Goal: Task Accomplishment & Management: Use online tool/utility

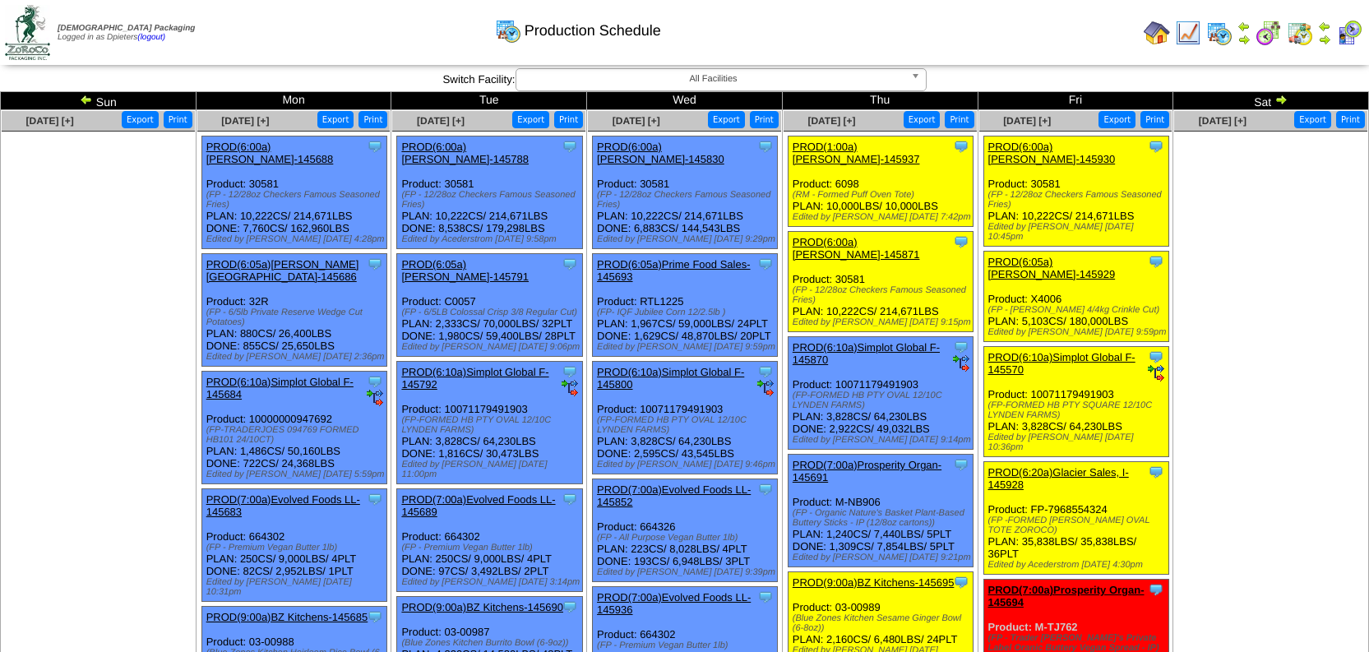
scroll to position [361, 0]
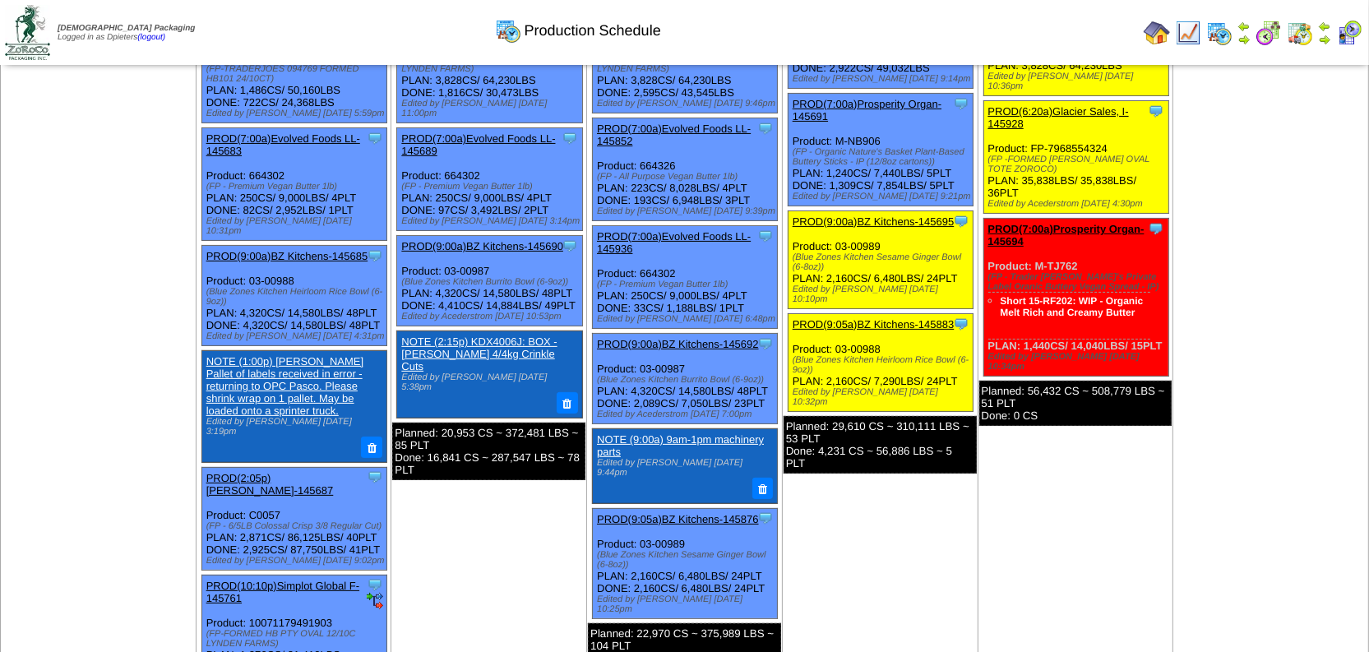
click at [1182, 27] on img at bounding box center [1188, 33] width 26 height 26
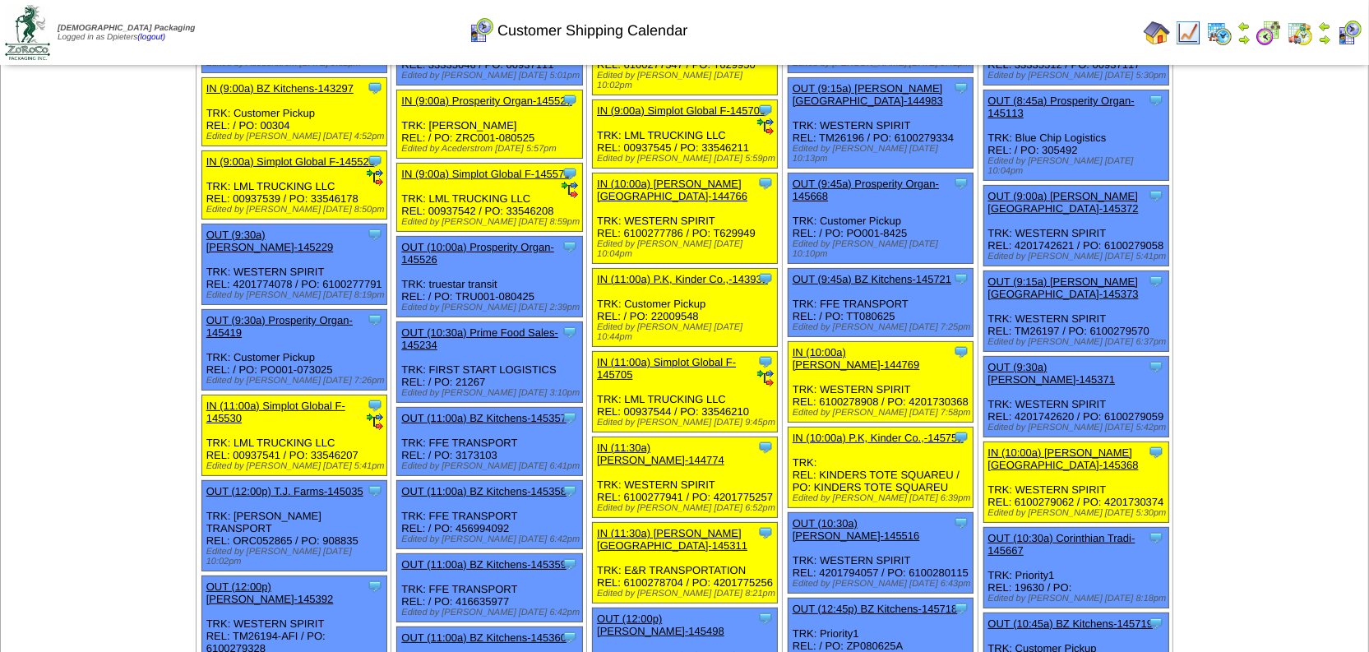
scroll to position [373, 0]
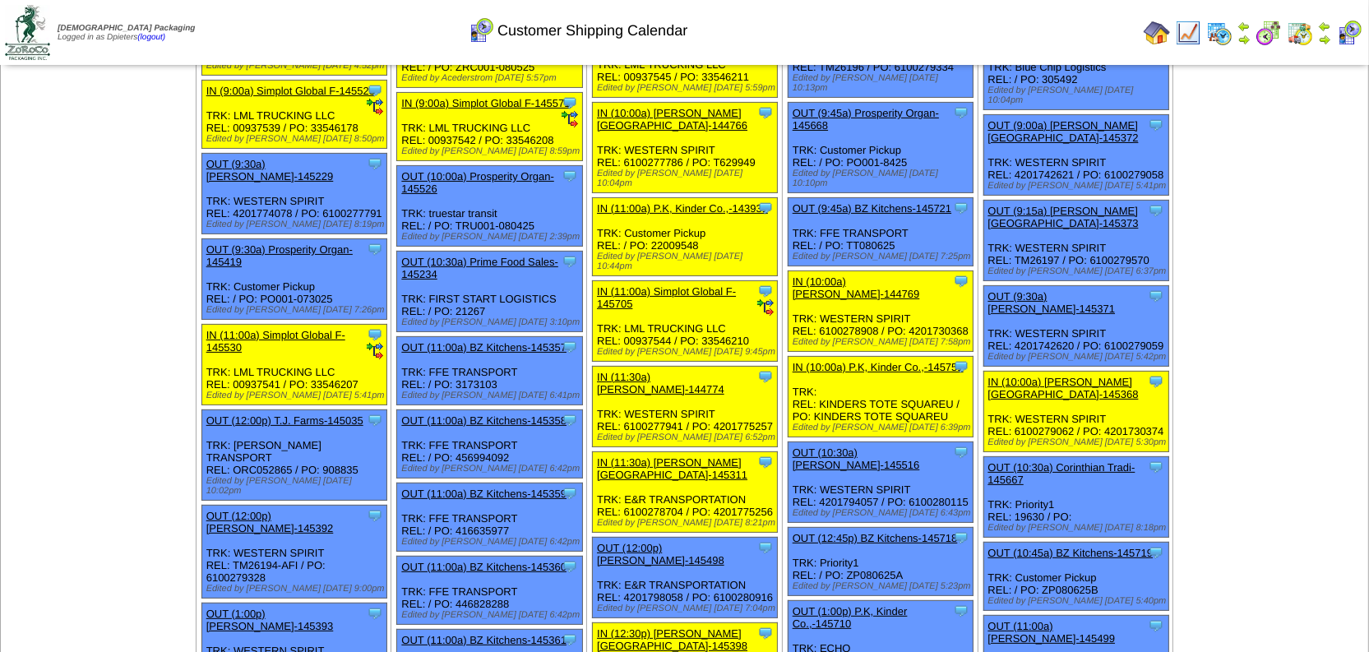
click at [516, 341] on link "OUT (11:00a) BZ Kitchens-145357" at bounding box center [483, 347] width 165 height 12
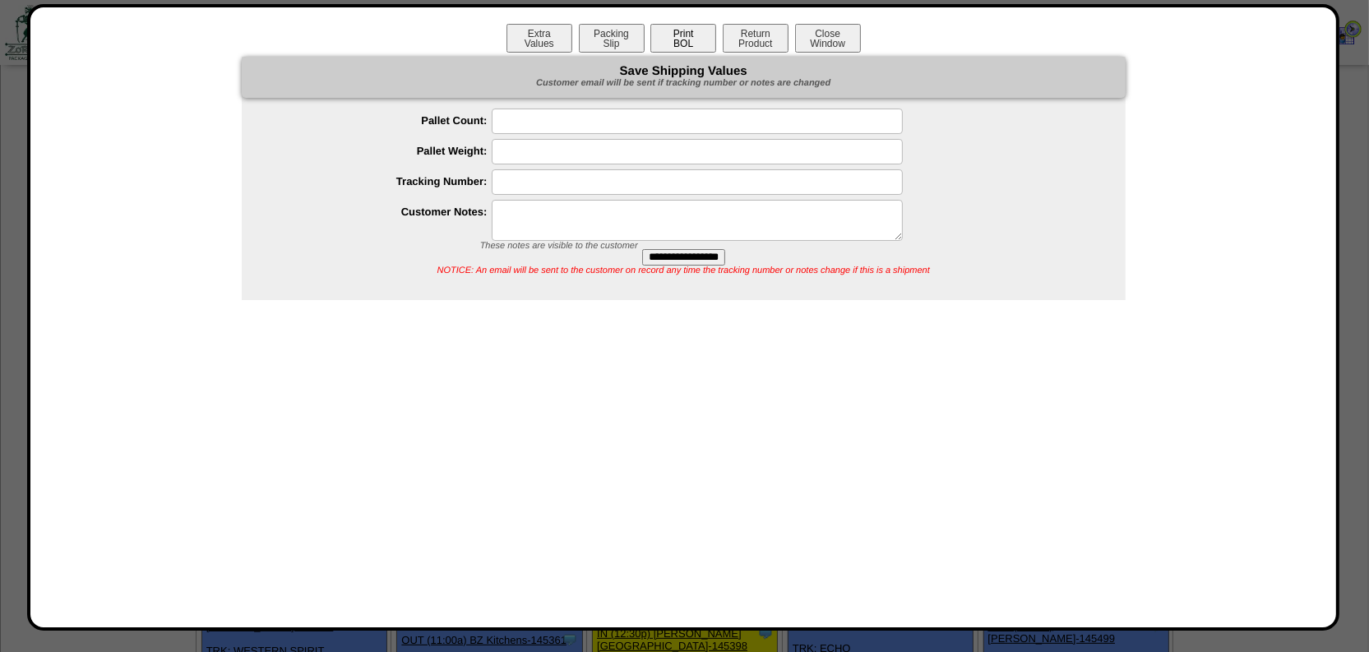
click at [686, 36] on button "Print BOL" at bounding box center [684, 38] width 66 height 29
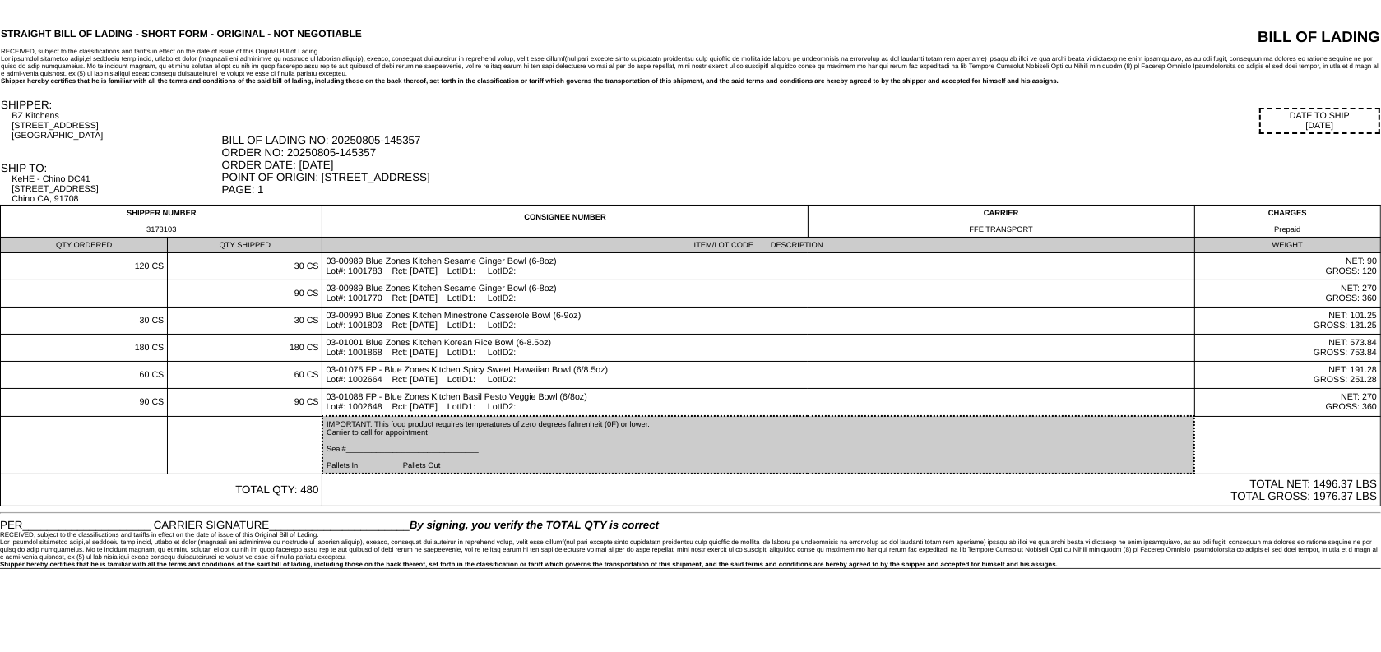
drag, startPoint x: 427, startPoint y: 137, endPoint x: 386, endPoint y: 137, distance: 41.1
click at [386, 137] on div "BILL OF LADING NO: 20250805-145357 ORDER NO: 20250805-145357 ORDER DATE: 08/05/…" at bounding box center [801, 165] width 1158 height 62
copy div "145357"
click at [565, 132] on td "DATE TO SHIP 08/05/25 BILL OF LADING NO: 20250805-145357 ORDER NO: 20250805-145…" at bounding box center [801, 151] width 1160 height 107
click at [564, 117] on div "DATE TO SHIP 08/05/25" at bounding box center [801, 121] width 1158 height 26
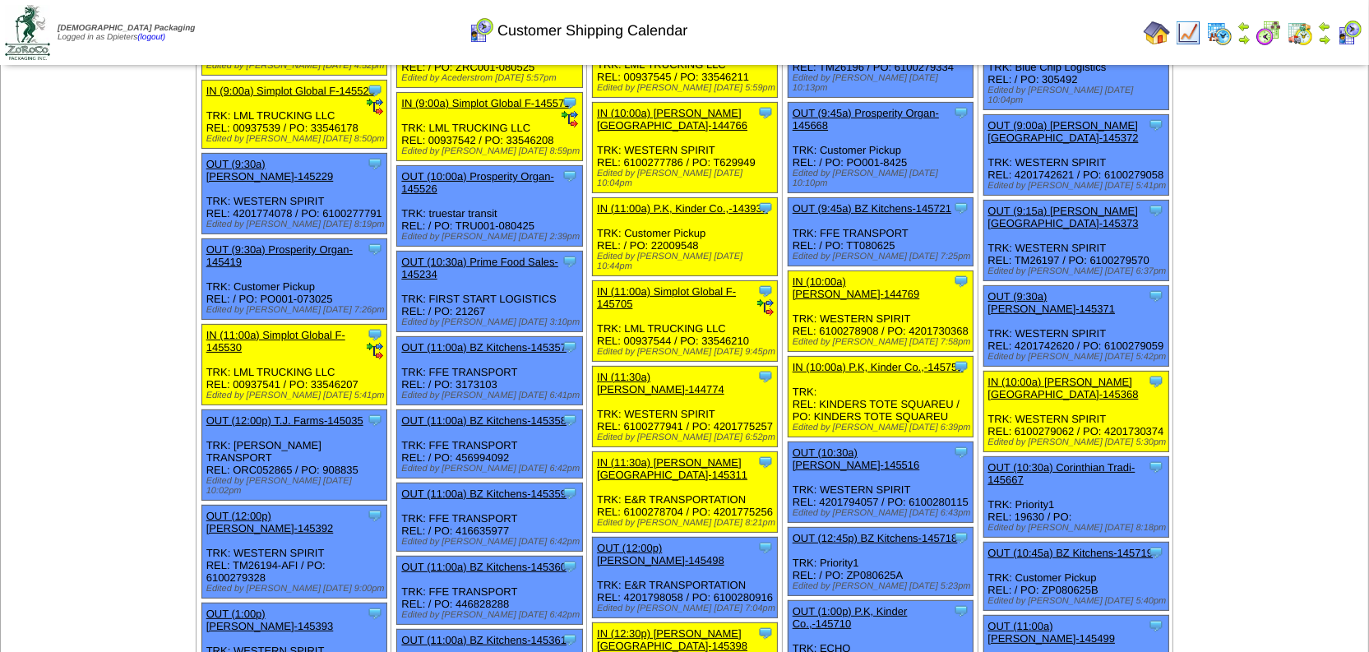
scroll to position [373, 0]
drag, startPoint x: 518, startPoint y: 350, endPoint x: 456, endPoint y: 348, distance: 61.7
click at [456, 348] on div "Clone Item OUT (11:00a) BZ Kitchens-145357 BZ Kitchens ScheduleID: 145357 180 C…" at bounding box center [489, 371] width 185 height 68
copy div "3173103"
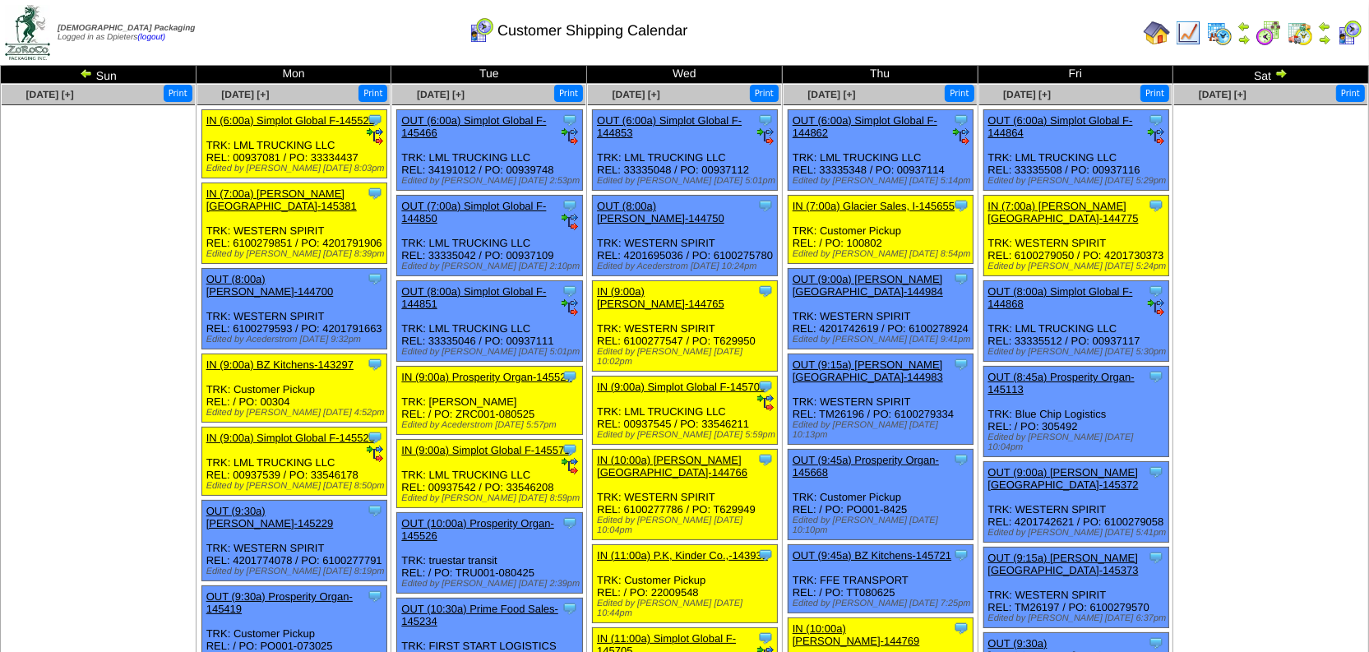
scroll to position [0, 0]
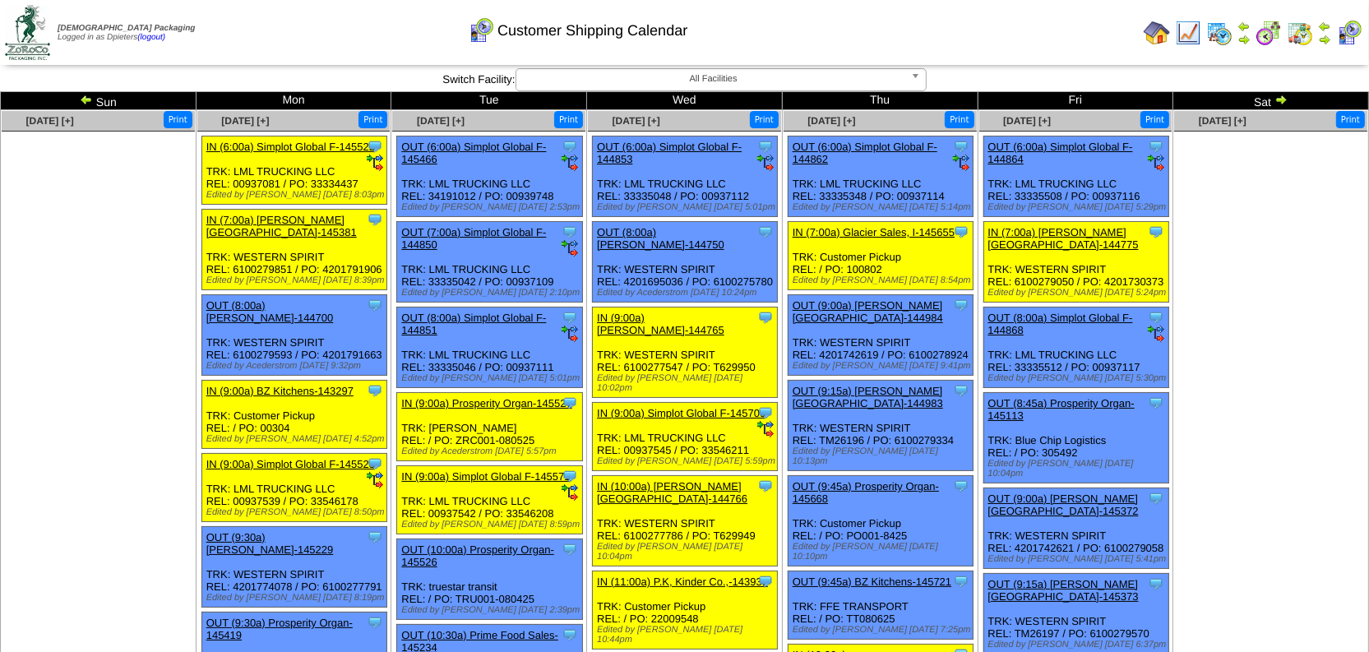
click at [1281, 96] on img at bounding box center [1281, 99] width 13 height 13
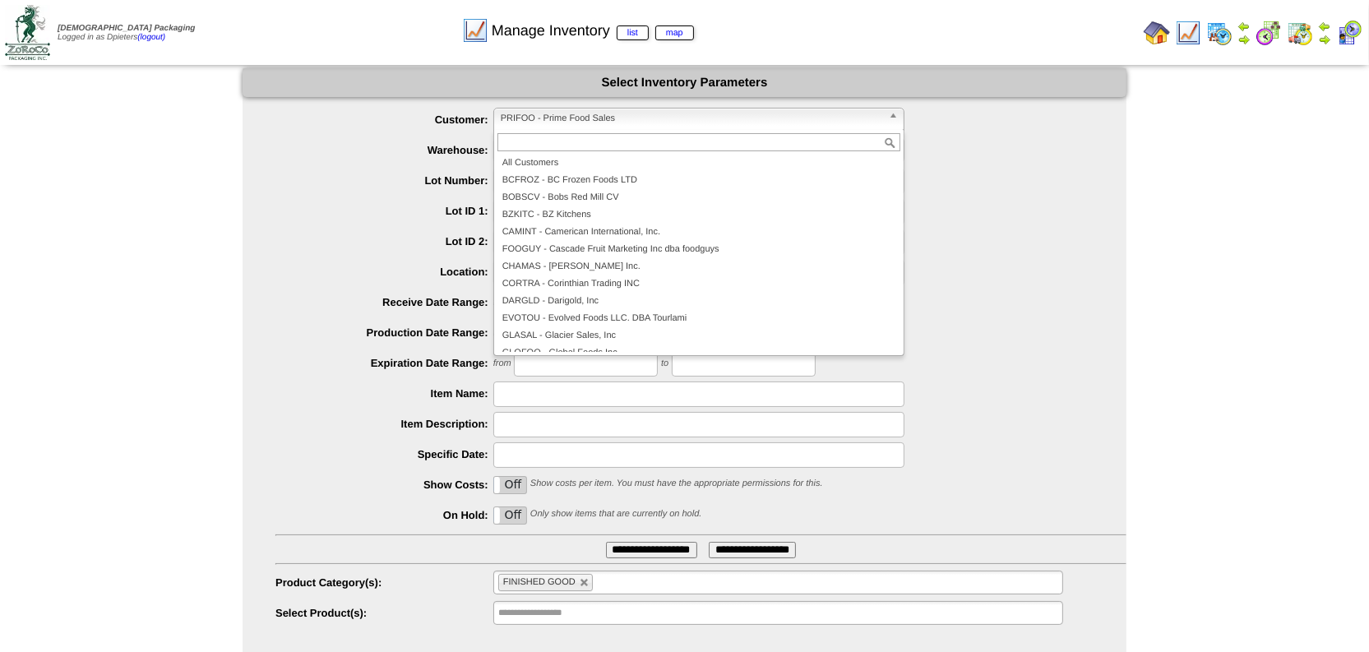
click at [521, 121] on span "PRIFOO - Prime Food Sales" at bounding box center [692, 119] width 382 height 20
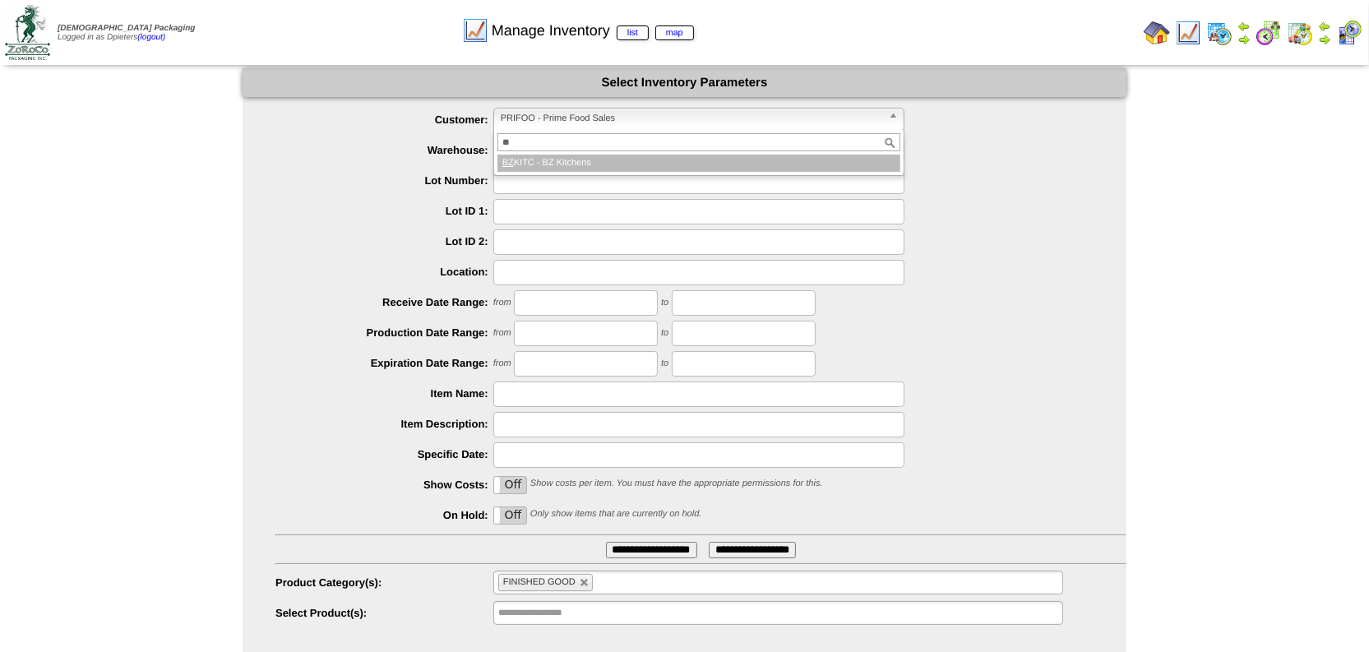
type input "**"
click at [615, 156] on li "BZ KITC - BZ Kitchens" at bounding box center [699, 163] width 403 height 17
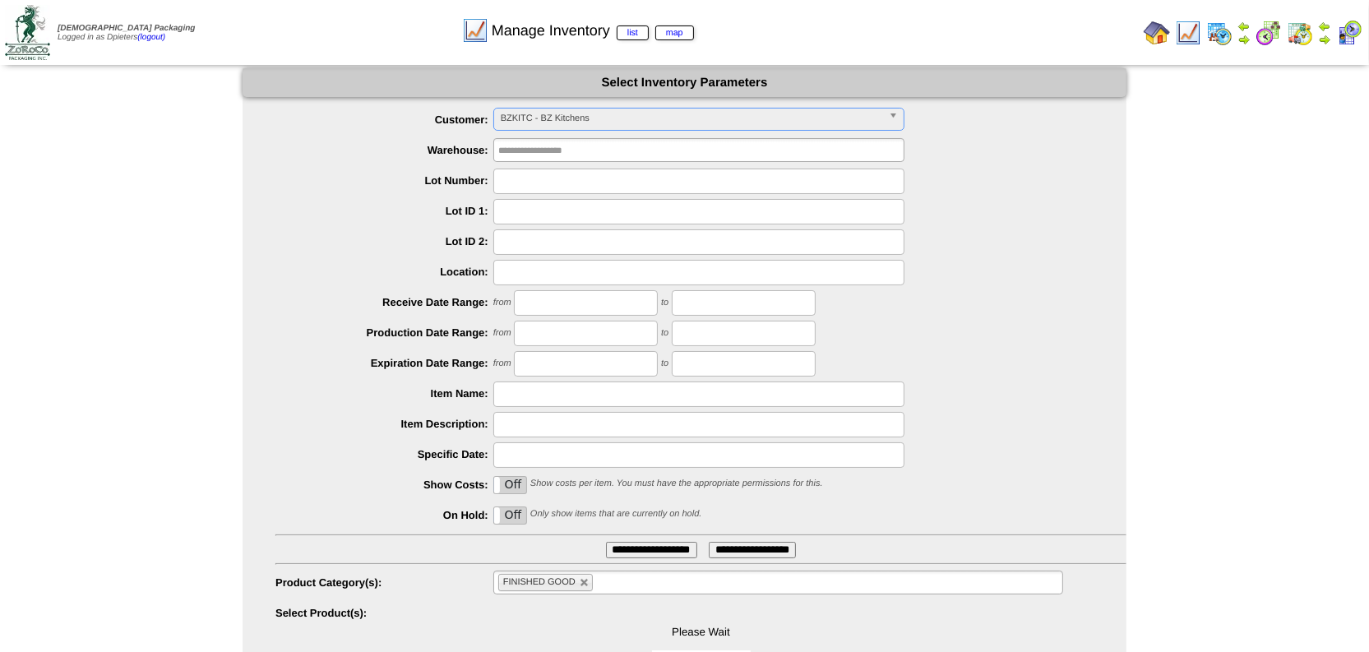
click at [554, 174] on input "text" at bounding box center [698, 181] width 411 height 25
type input "*******"
click at [656, 542] on input "**********" at bounding box center [651, 550] width 91 height 16
click at [548, 178] on input "*******" at bounding box center [698, 181] width 411 height 25
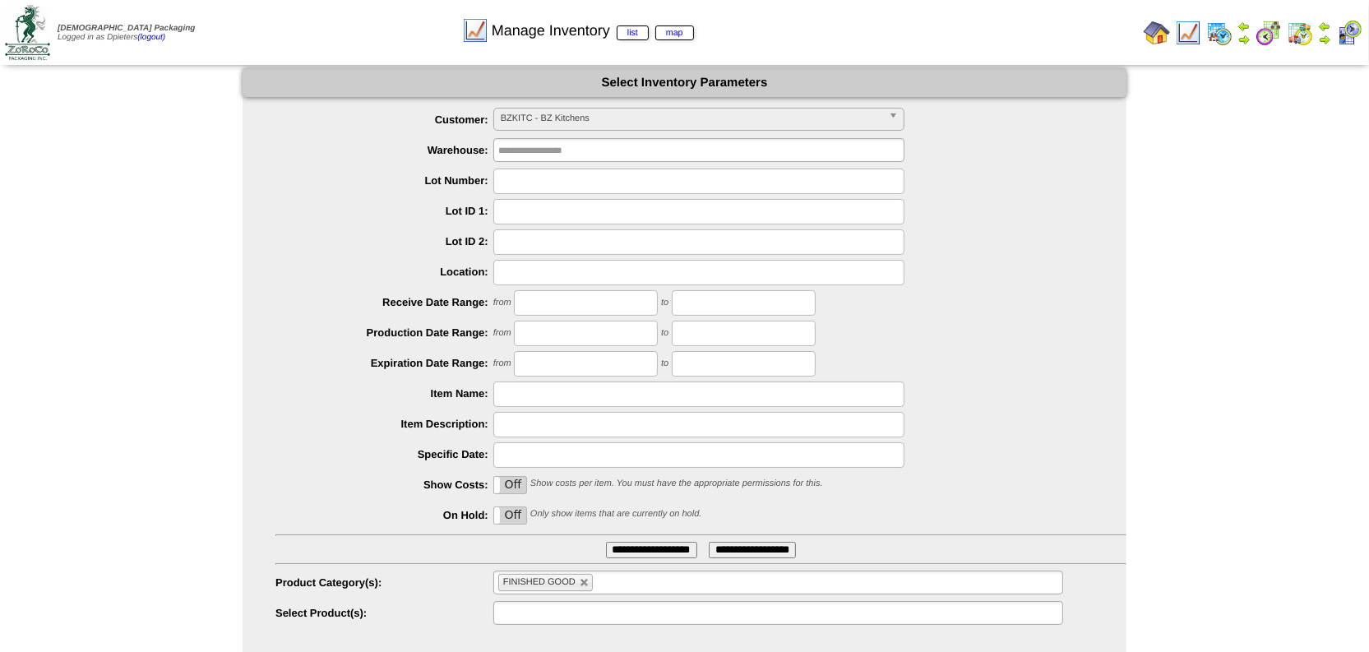
click at [573, 615] on input "text" at bounding box center [550, 613] width 105 height 21
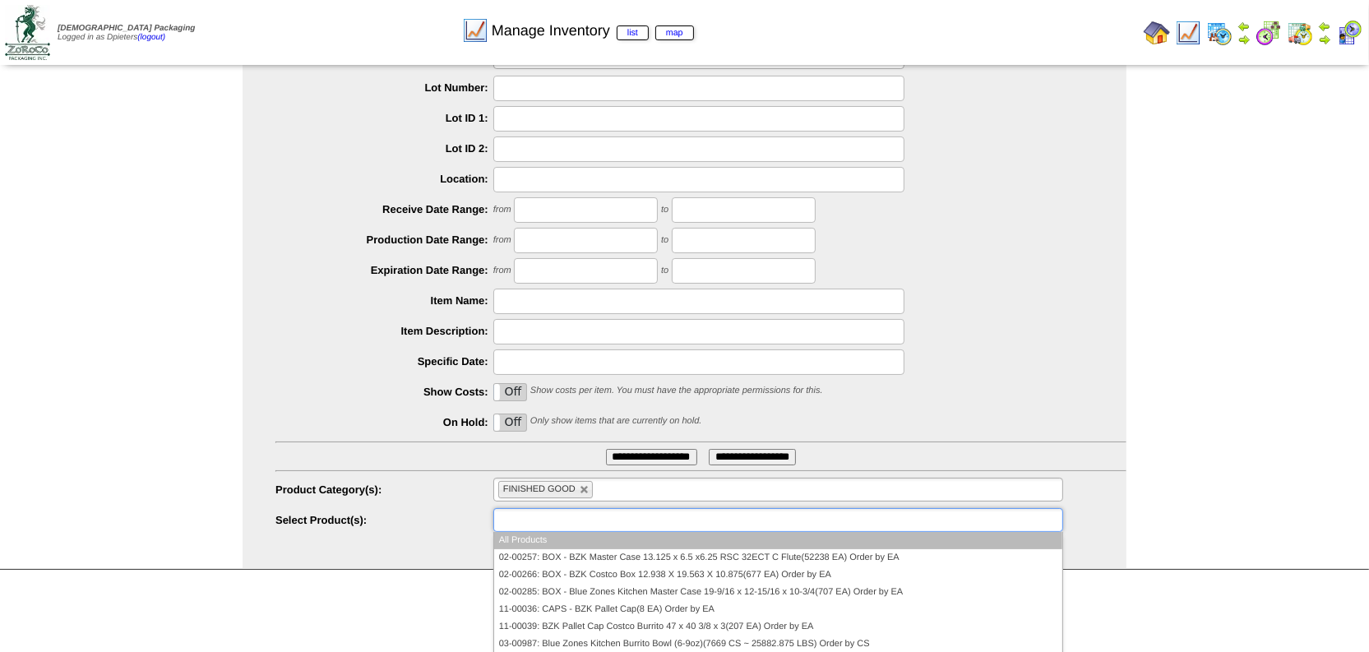
scroll to position [149, 0]
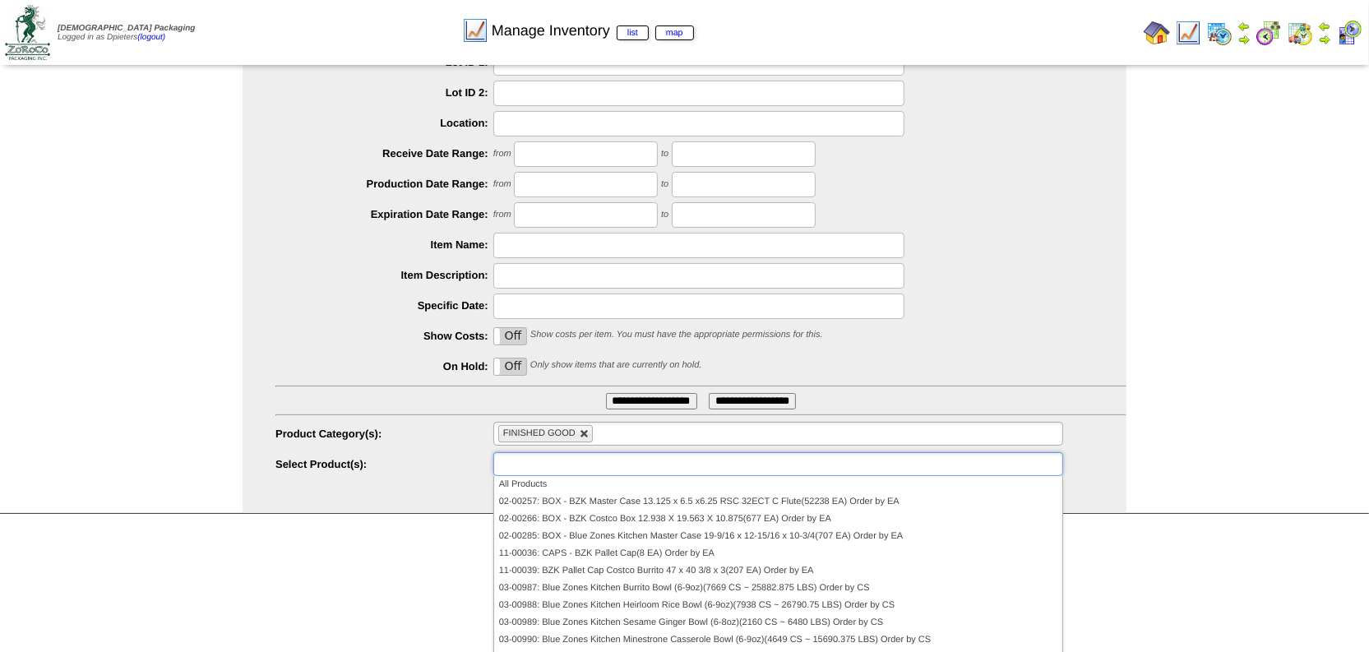
click at [586, 432] on link at bounding box center [585, 434] width 10 height 10
type input "**********"
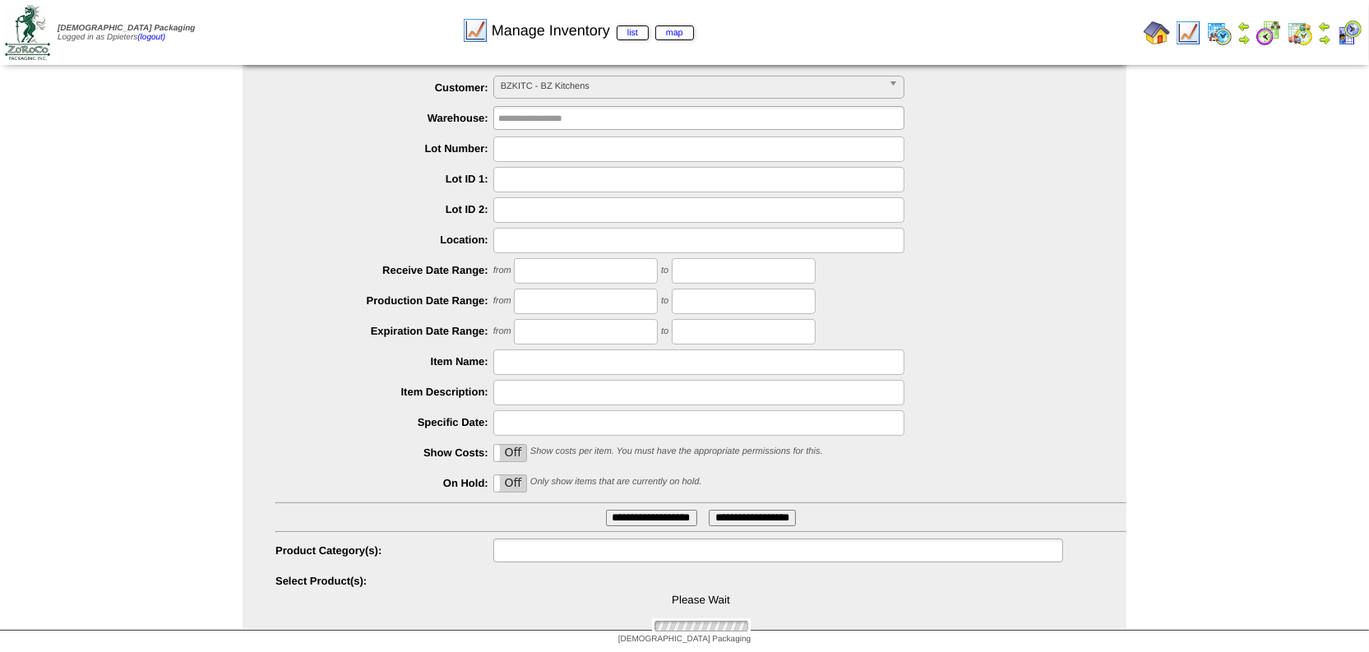
click at [537, 543] on input "text" at bounding box center [550, 550] width 105 height 21
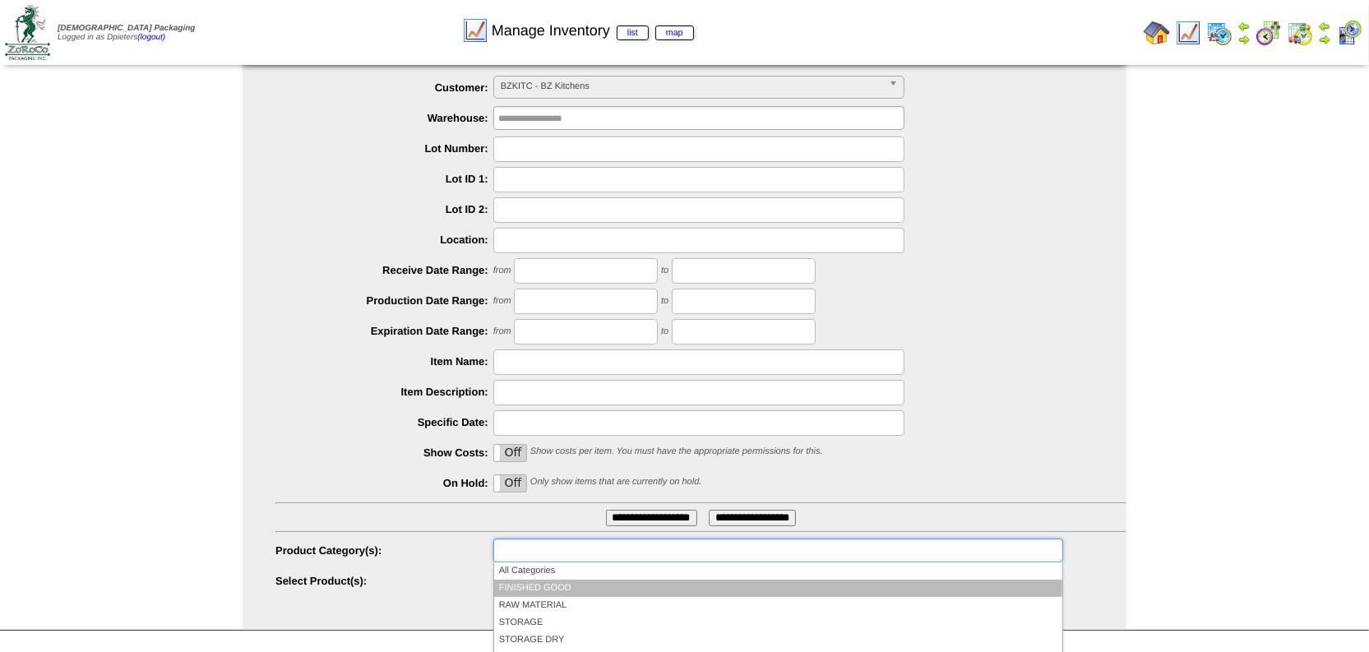
click at [549, 588] on li "FINISHED GOOD" at bounding box center [778, 588] width 568 height 17
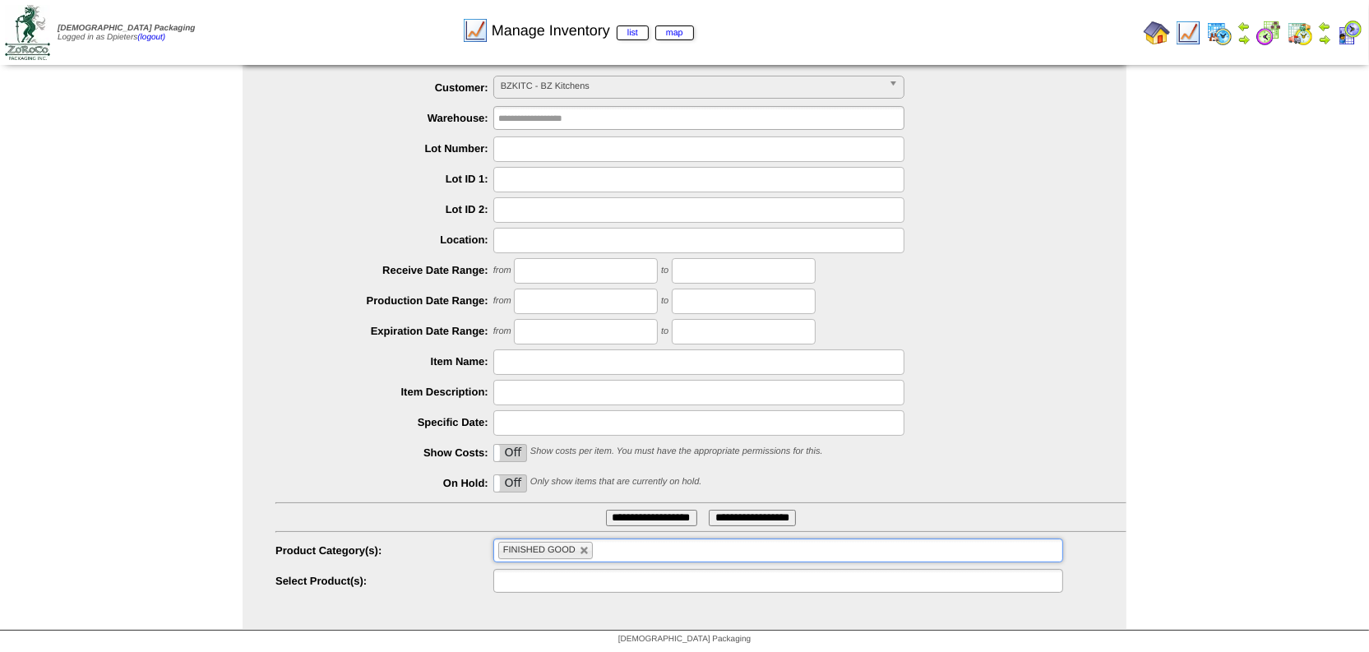
click at [536, 583] on input "text" at bounding box center [550, 581] width 105 height 21
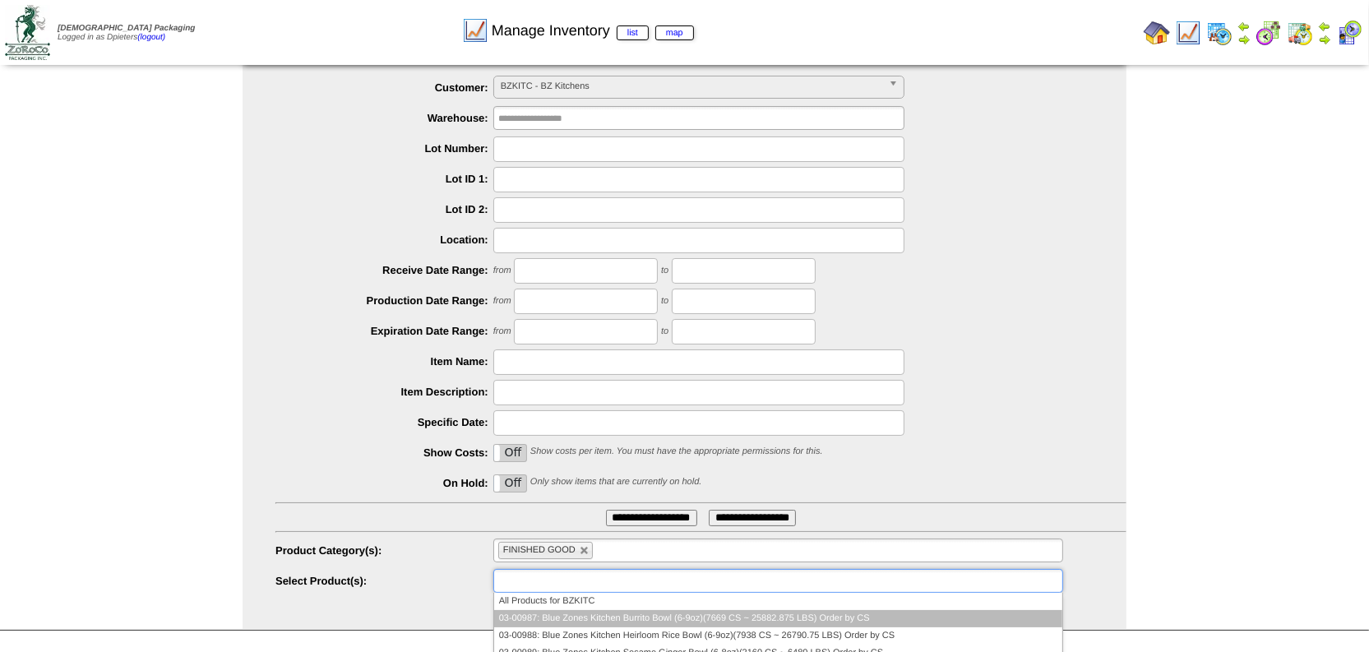
click at [547, 610] on li "03-00987: Blue Zones Kitchen Burrito Bowl (6-9oz)(7669 CS ~ 25882.875 LBS) Orde…" at bounding box center [778, 618] width 568 height 17
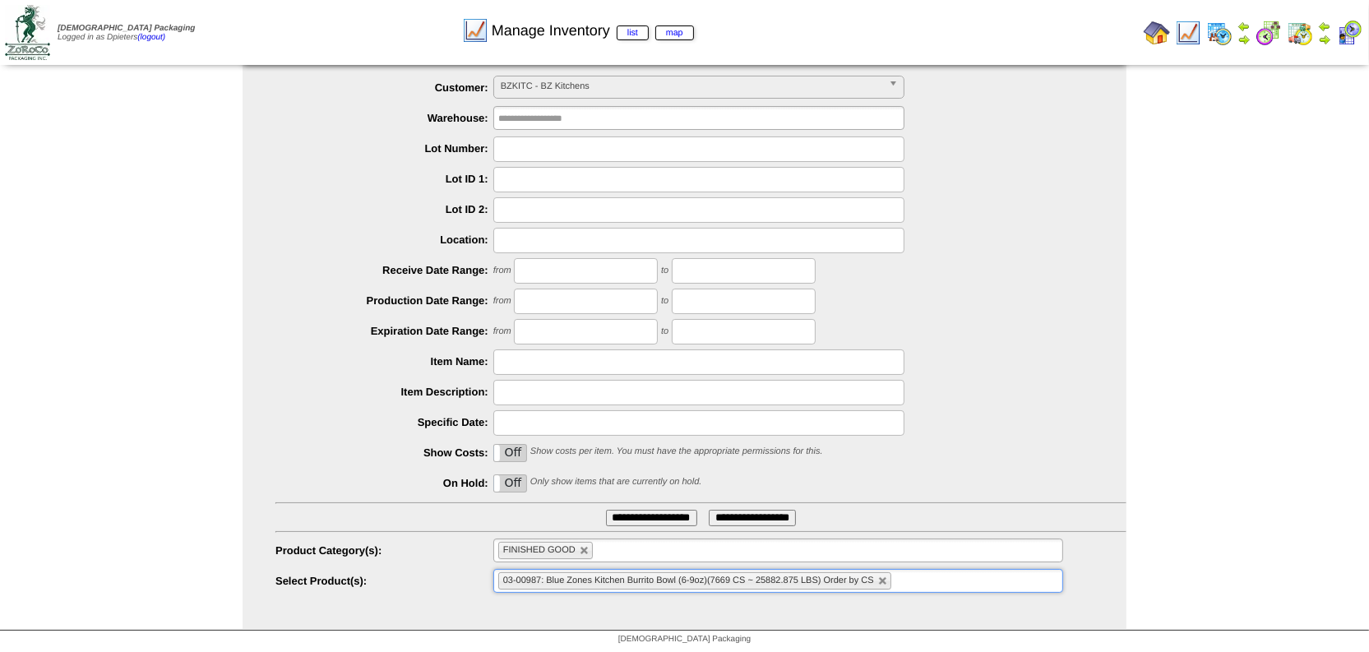
click at [643, 521] on input "**********" at bounding box center [651, 518] width 91 height 16
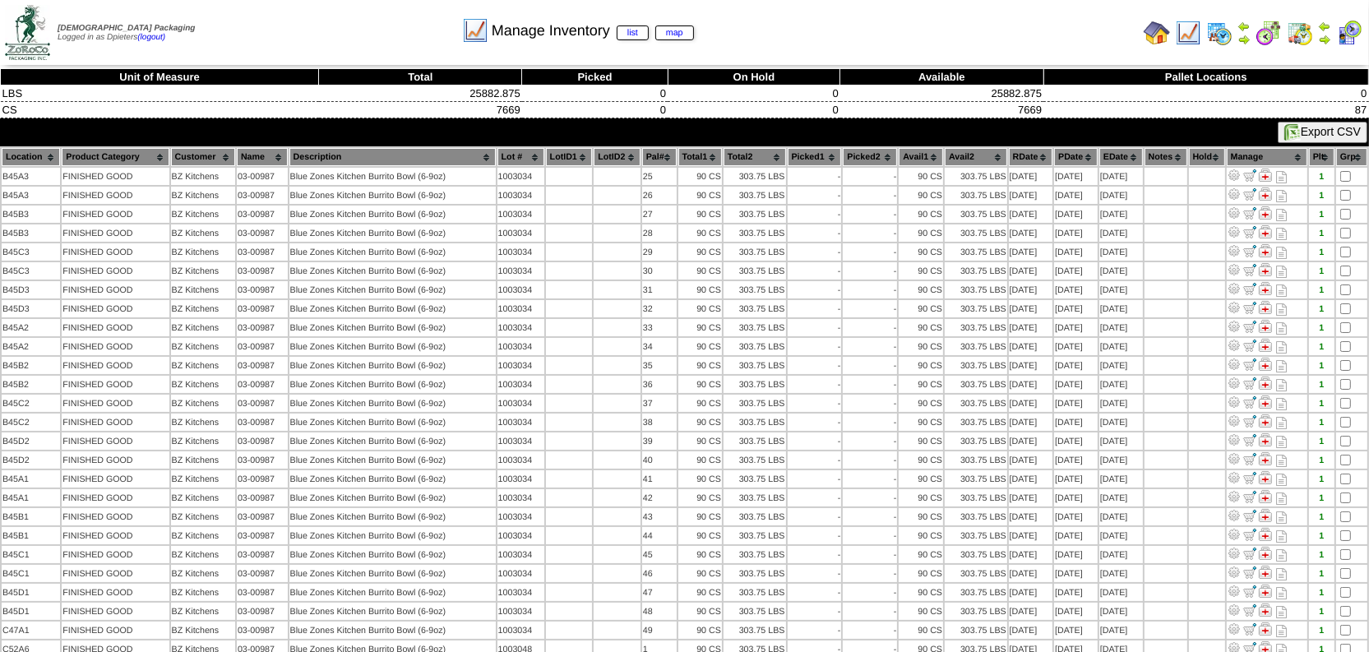
click at [517, 148] on th "Lot #" at bounding box center [521, 157] width 47 height 18
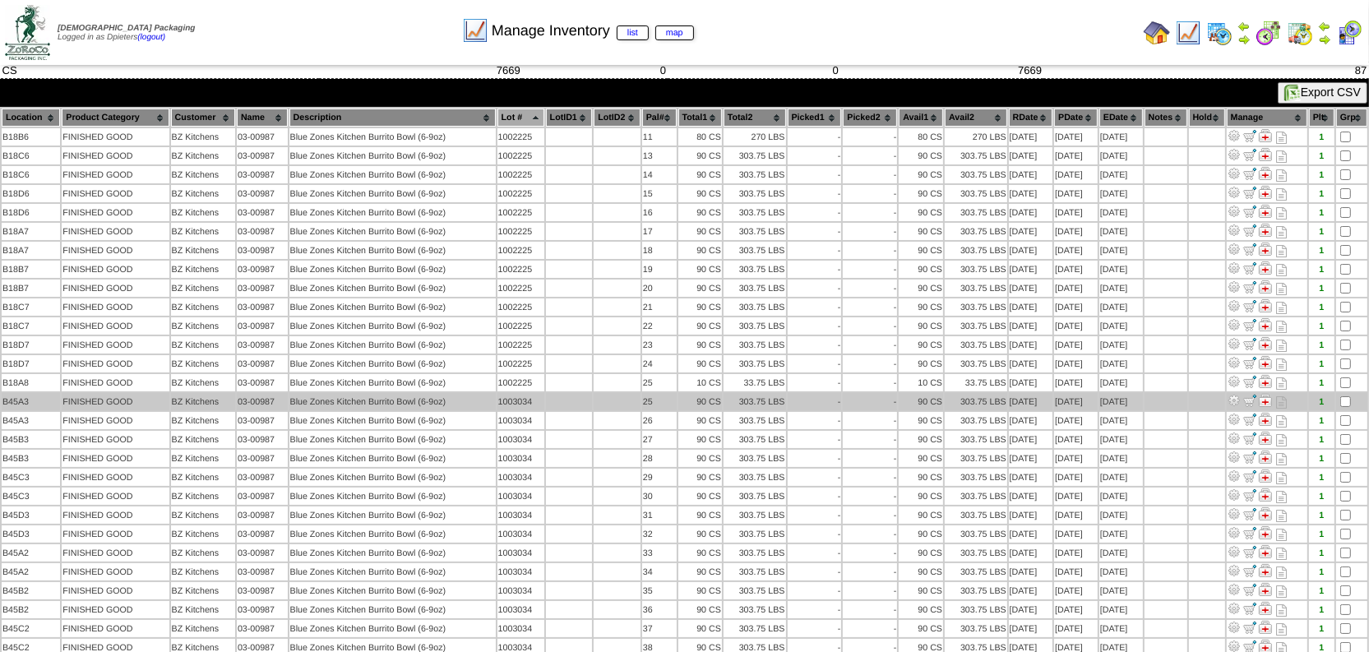
scroll to position [74, 0]
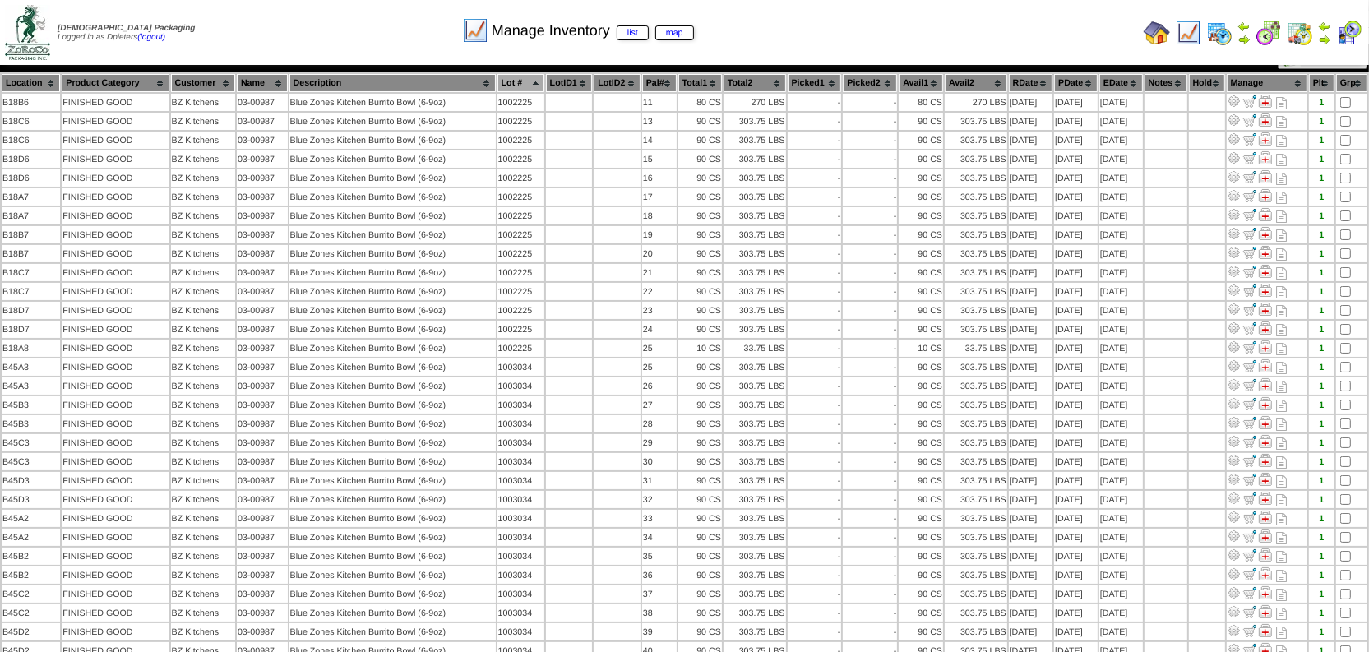
click at [45, 75] on th "Location" at bounding box center [31, 83] width 58 height 18
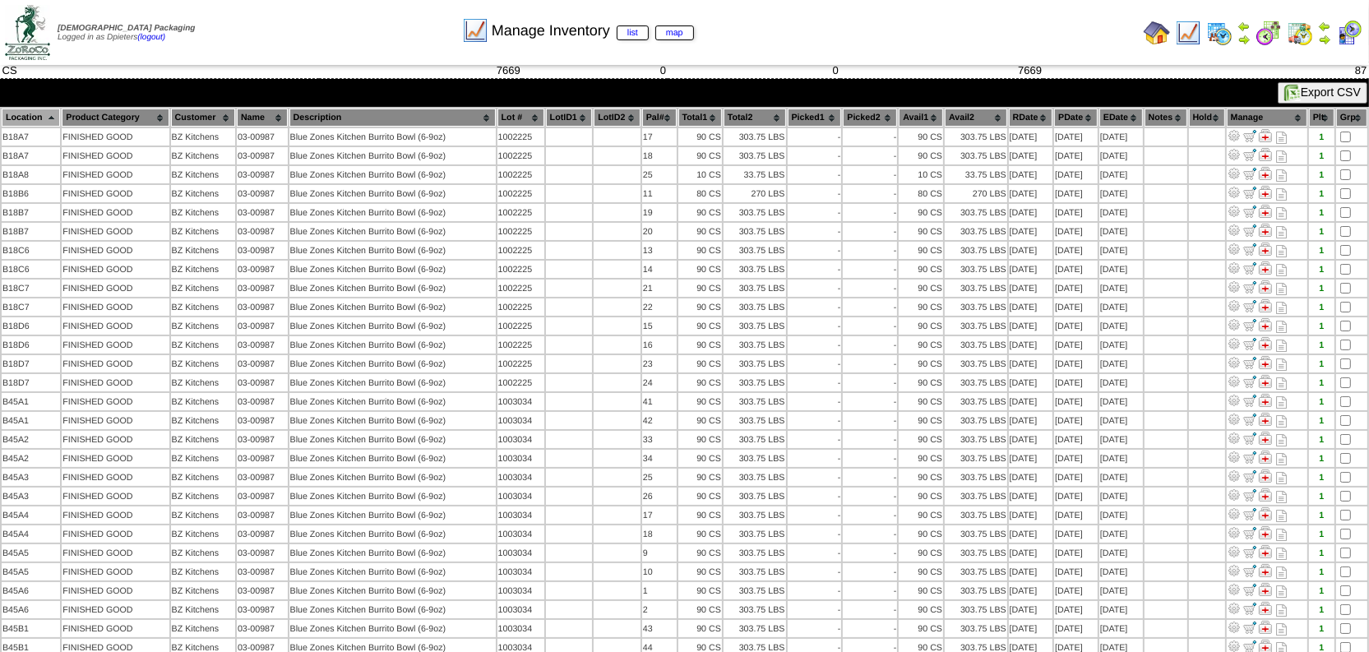
scroll to position [0, 0]
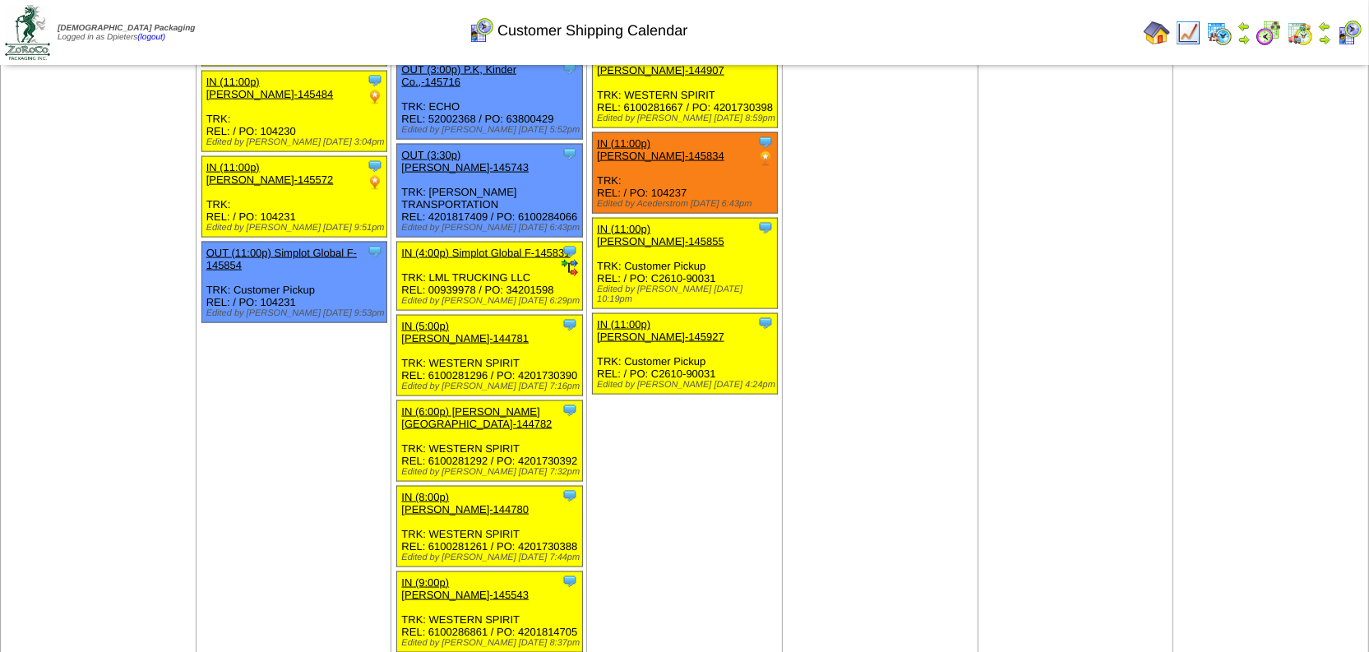
scroll to position [2467, 0]
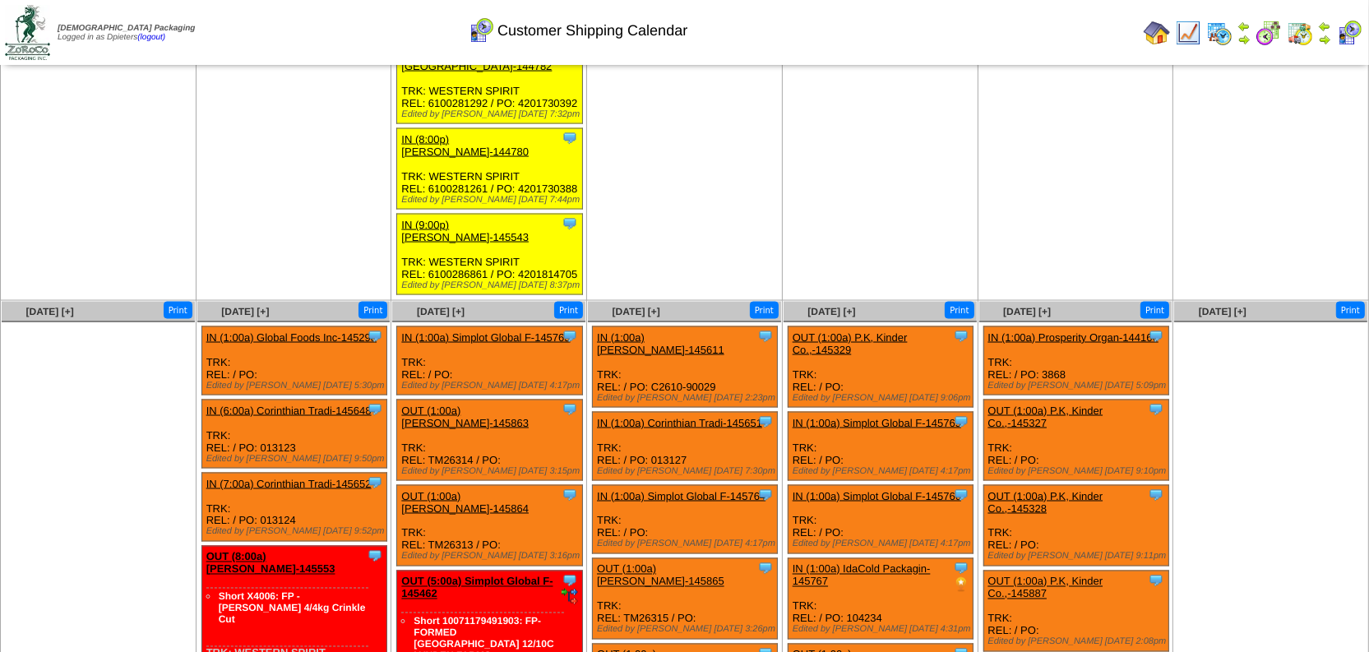
scroll to position [2766, 0]
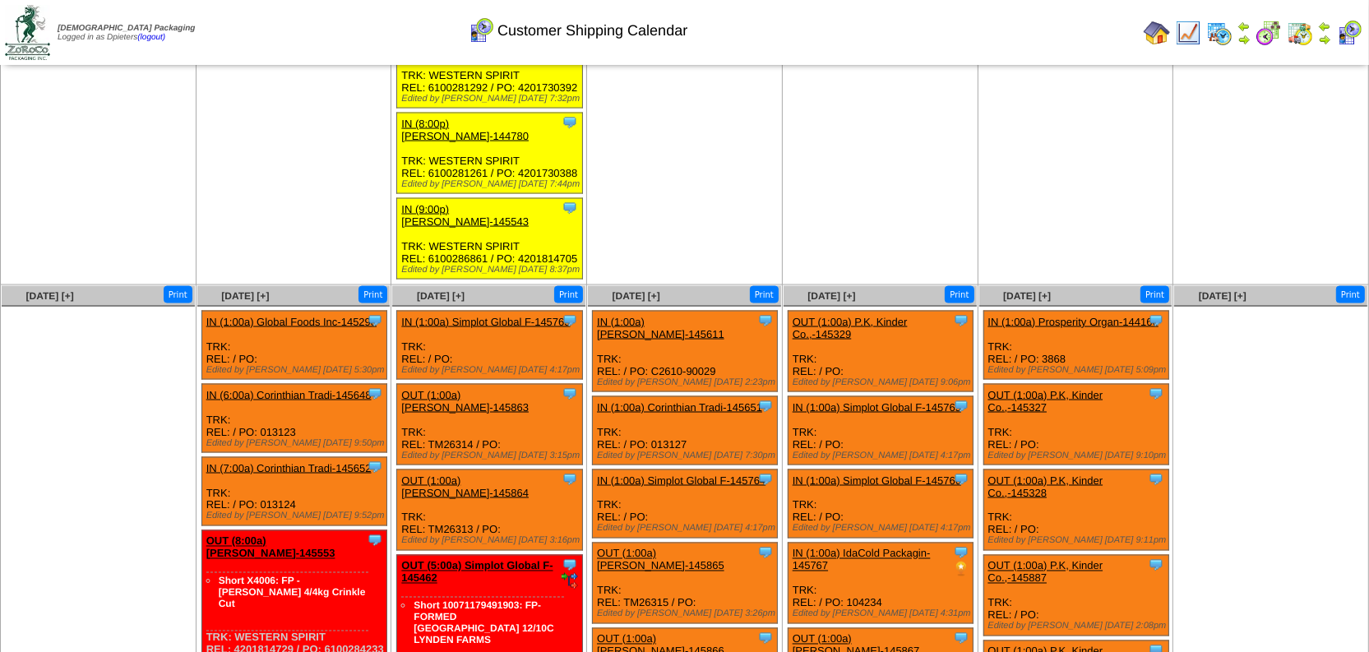
click at [1155, 32] on img at bounding box center [1157, 33] width 26 height 26
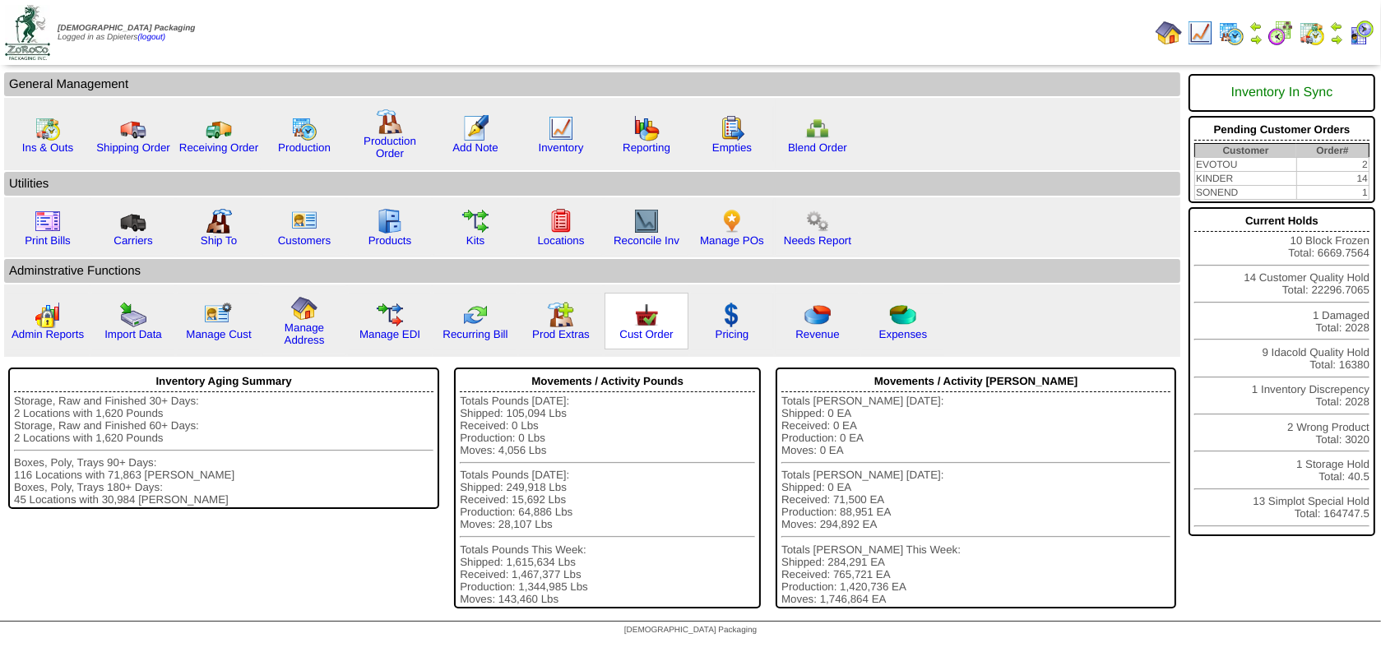
click at [639, 318] on img at bounding box center [646, 315] width 26 height 26
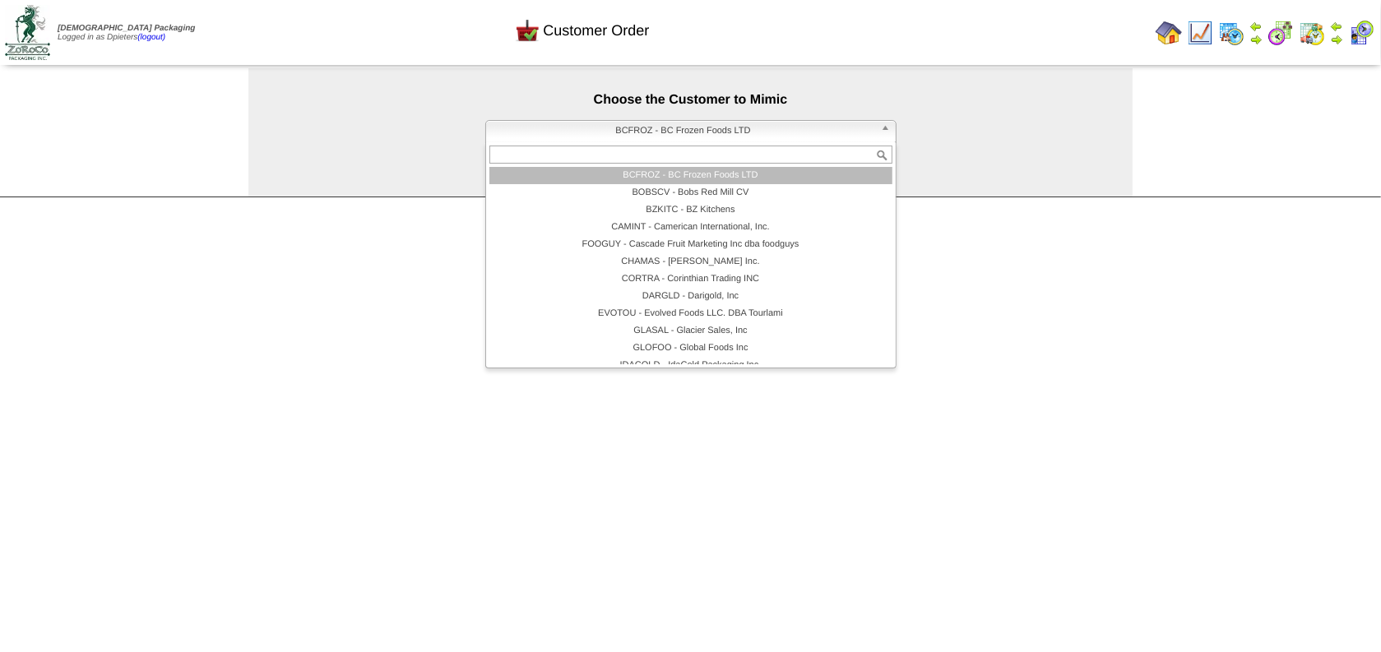
click at [562, 121] on span "BCFROZ - BC Frozen Foods LTD" at bounding box center [684, 131] width 382 height 20
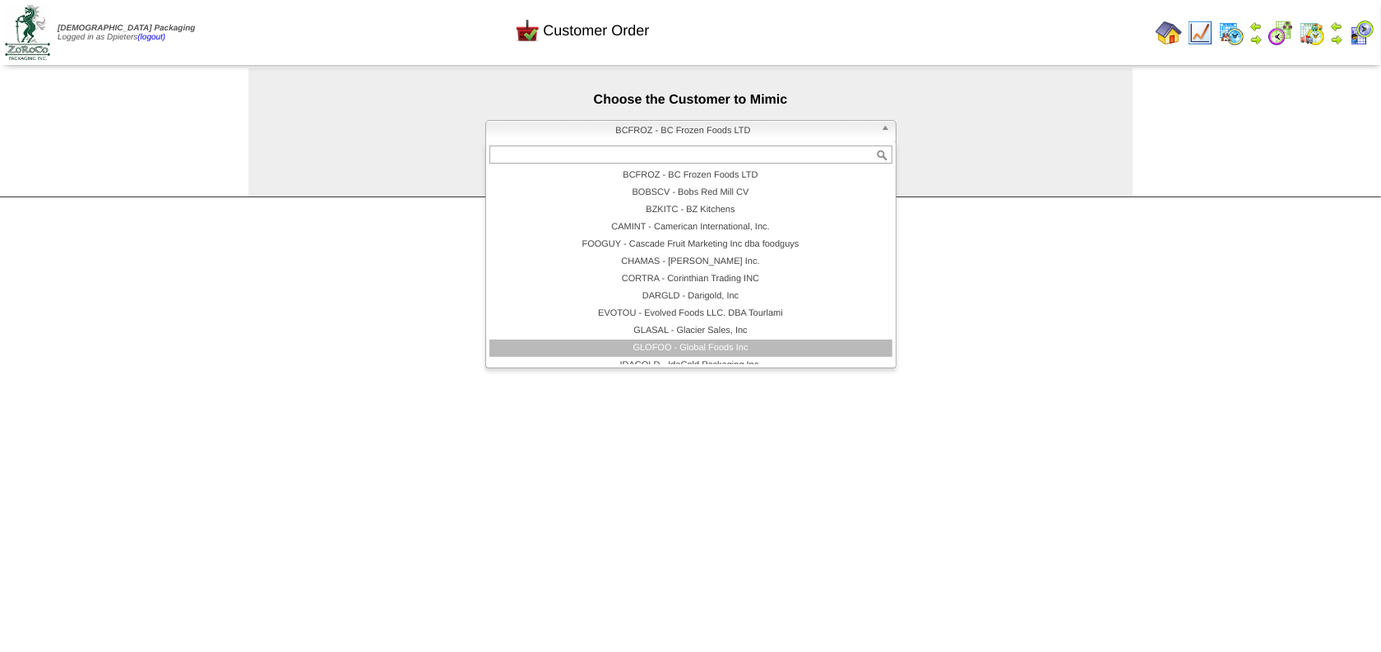
click at [525, 340] on li "GLOFOO - Global Foods Inc" at bounding box center [690, 348] width 403 height 17
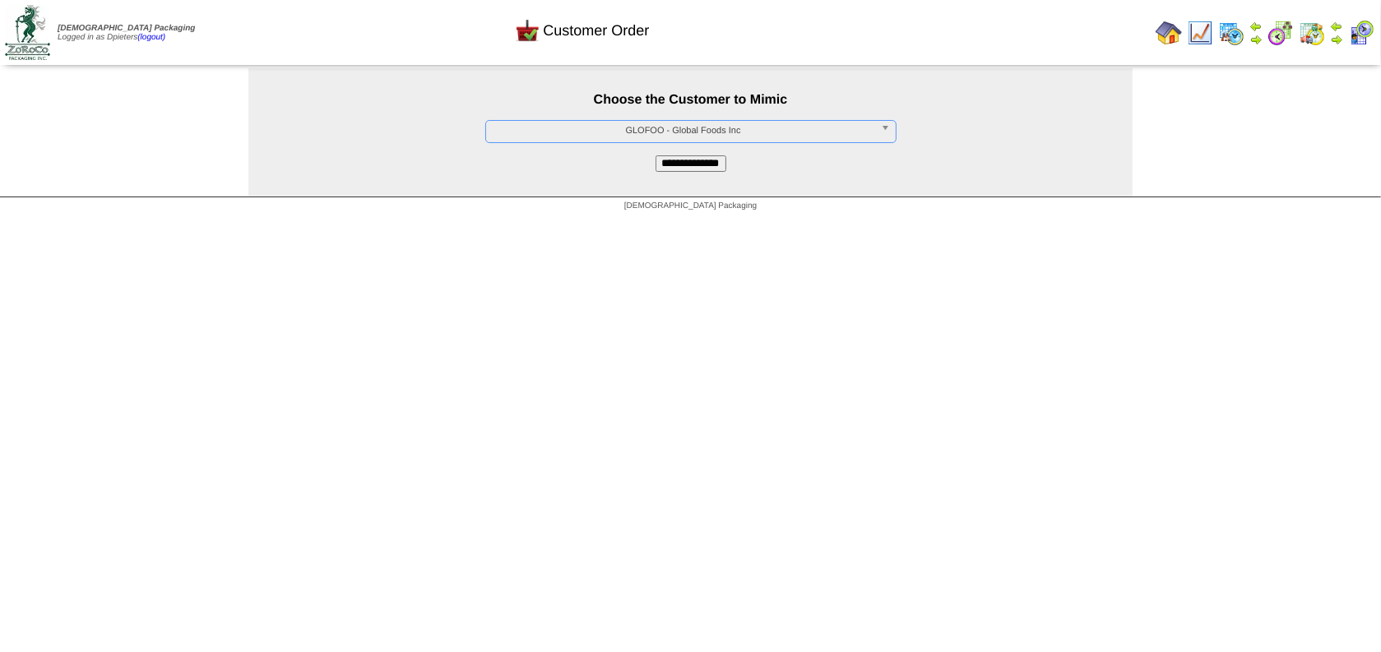
click at [687, 164] on input "**********" at bounding box center [691, 163] width 71 height 16
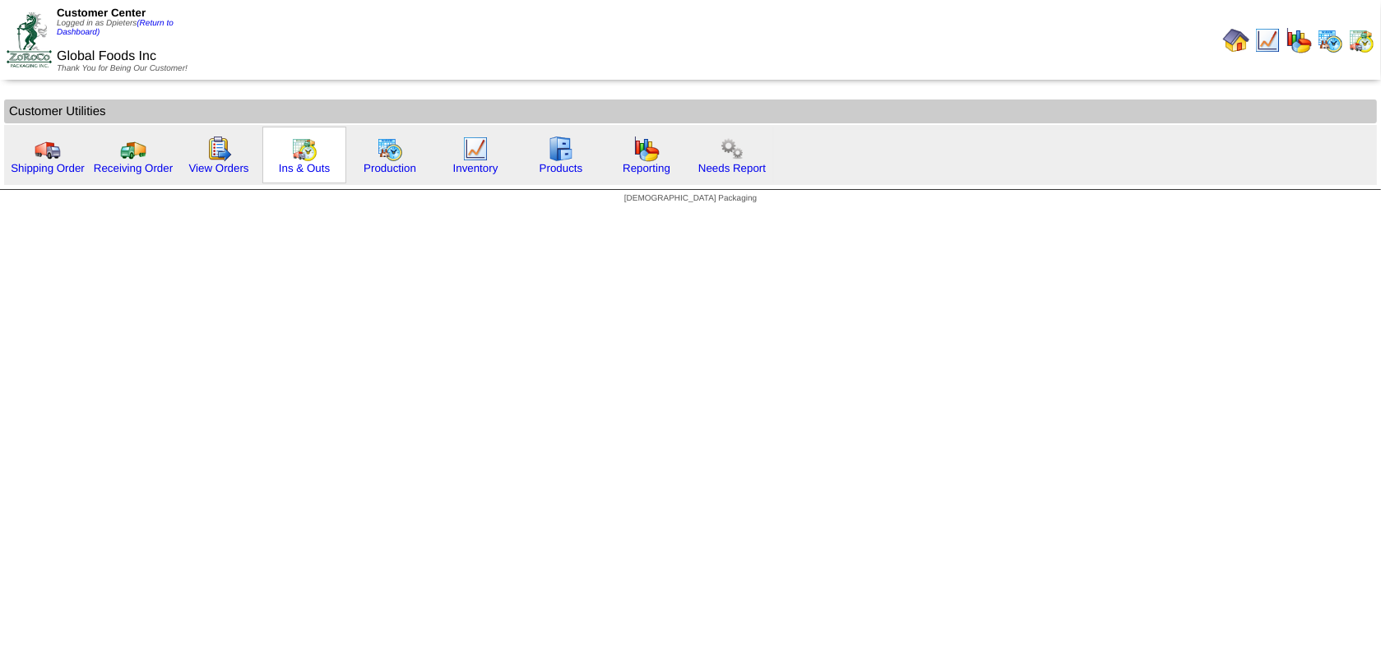
click at [292, 136] on img at bounding box center [304, 149] width 26 height 26
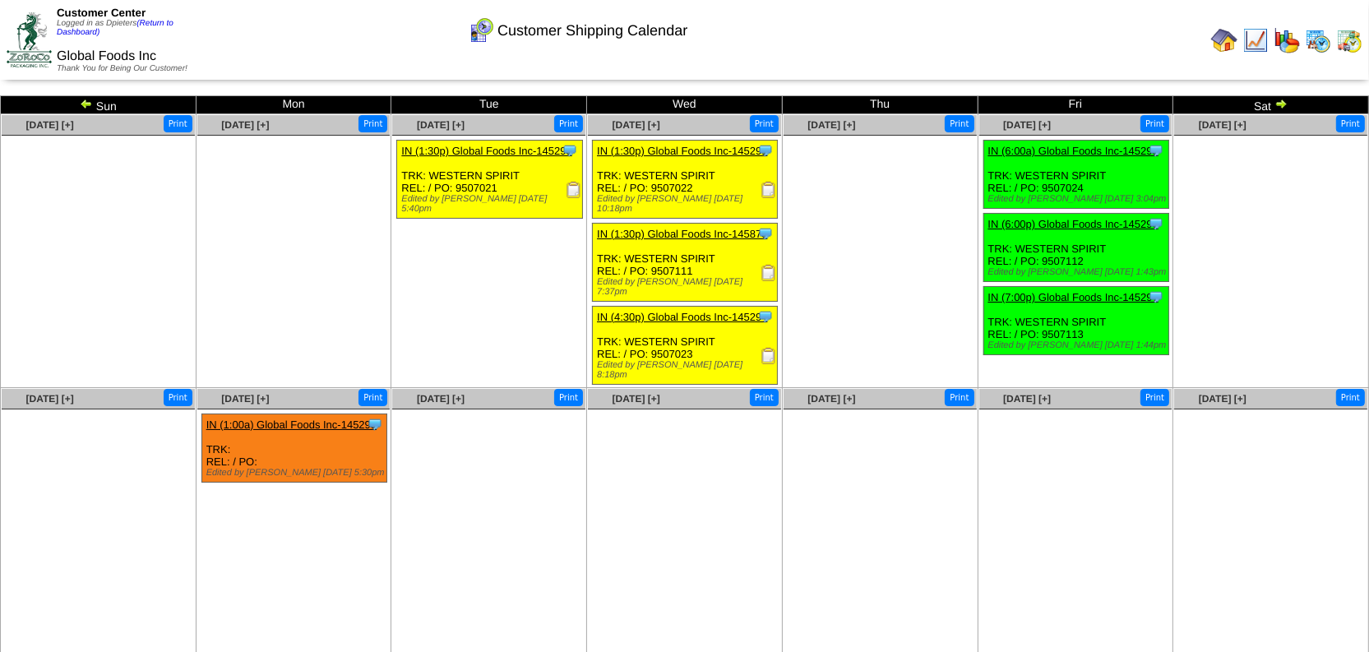
click at [1284, 101] on img at bounding box center [1281, 103] width 13 height 13
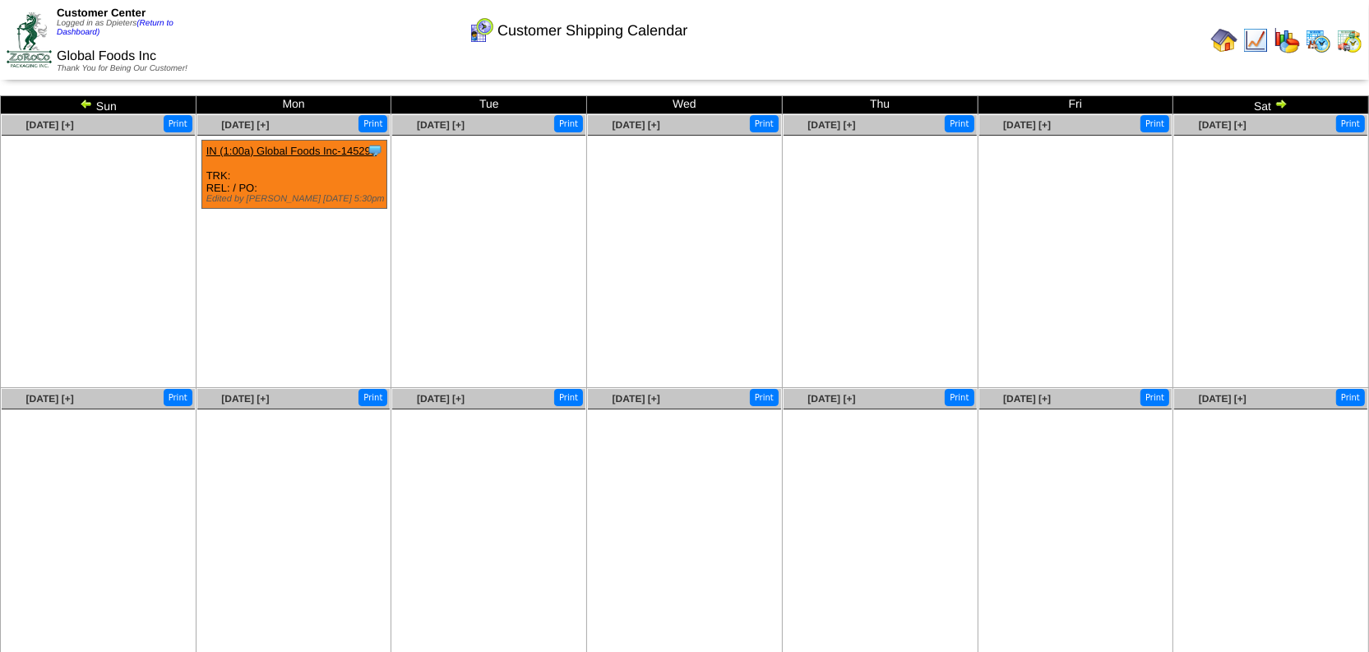
click at [86, 98] on img at bounding box center [86, 103] width 13 height 13
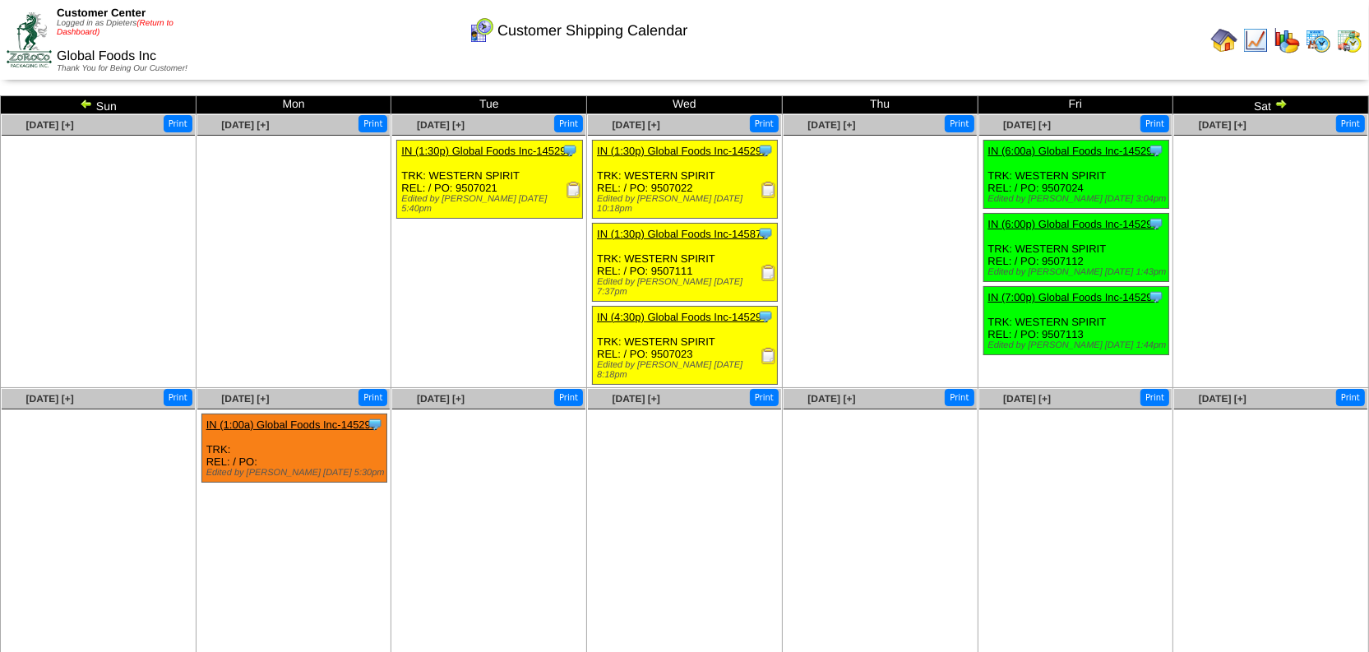
click at [163, 21] on link "(Return to Dashboard)" at bounding box center [115, 28] width 117 height 18
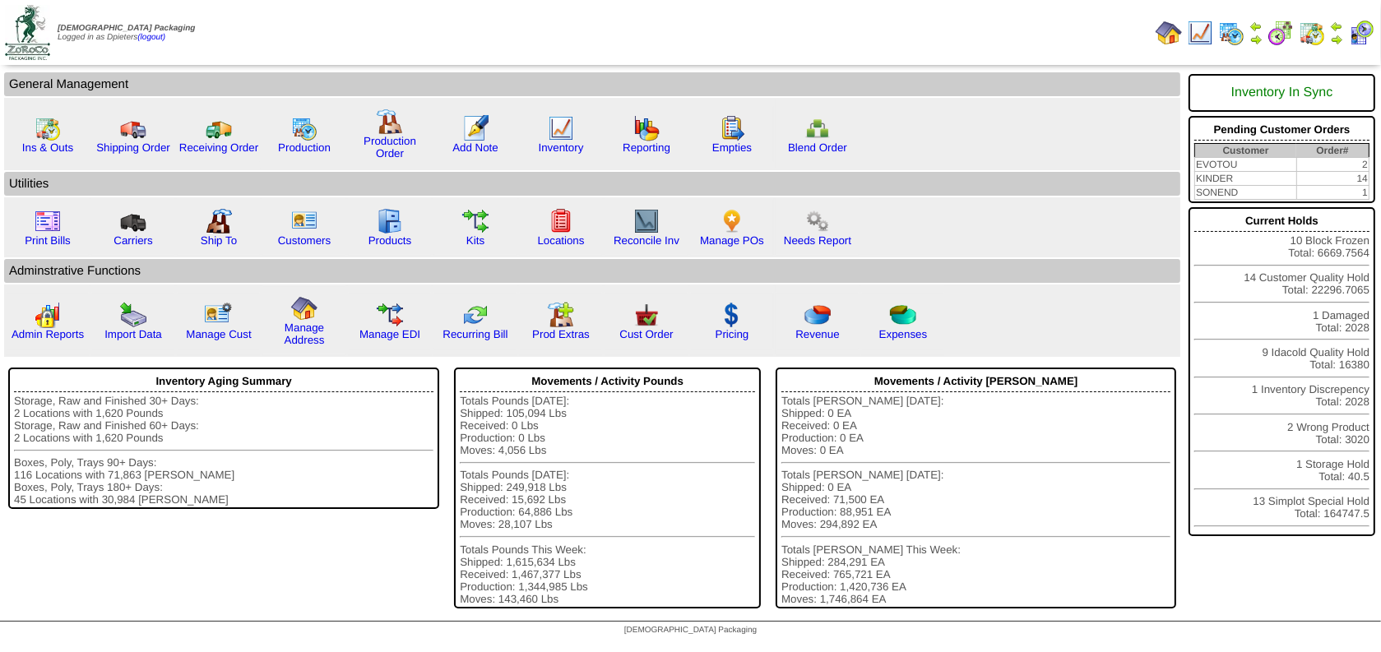
click at [1336, 33] on img at bounding box center [1336, 39] width 13 height 13
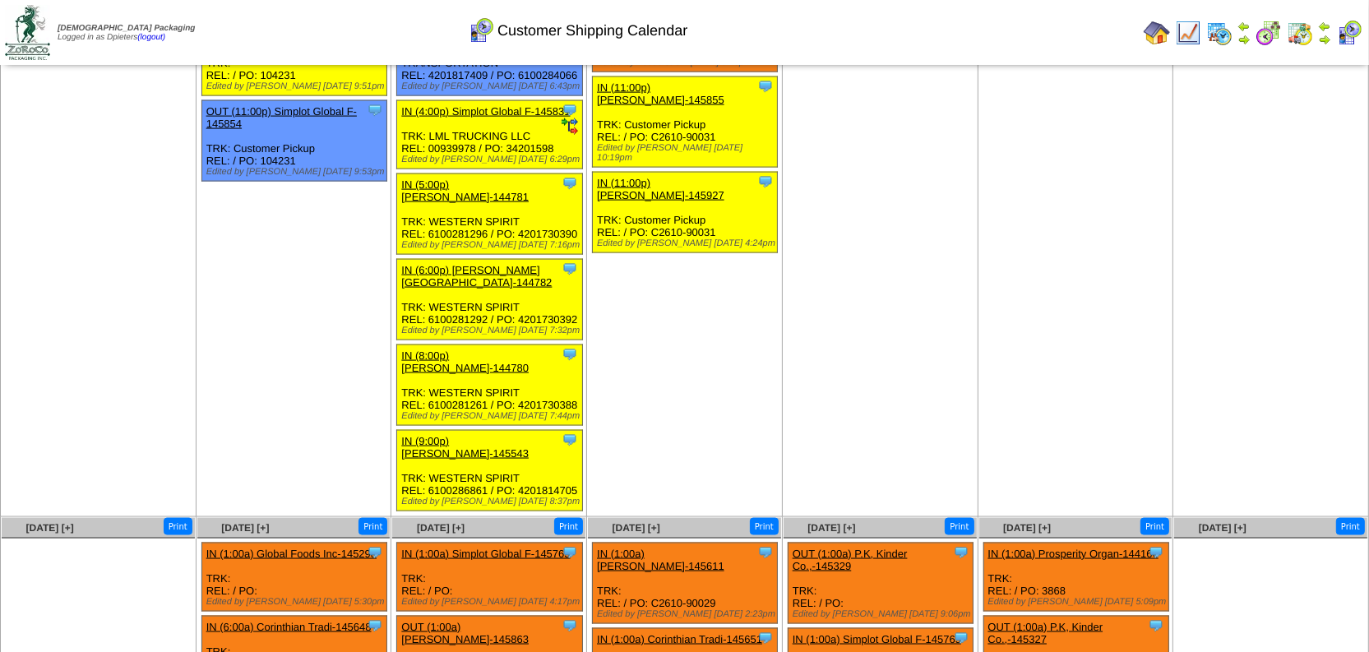
scroll to position [2541, 0]
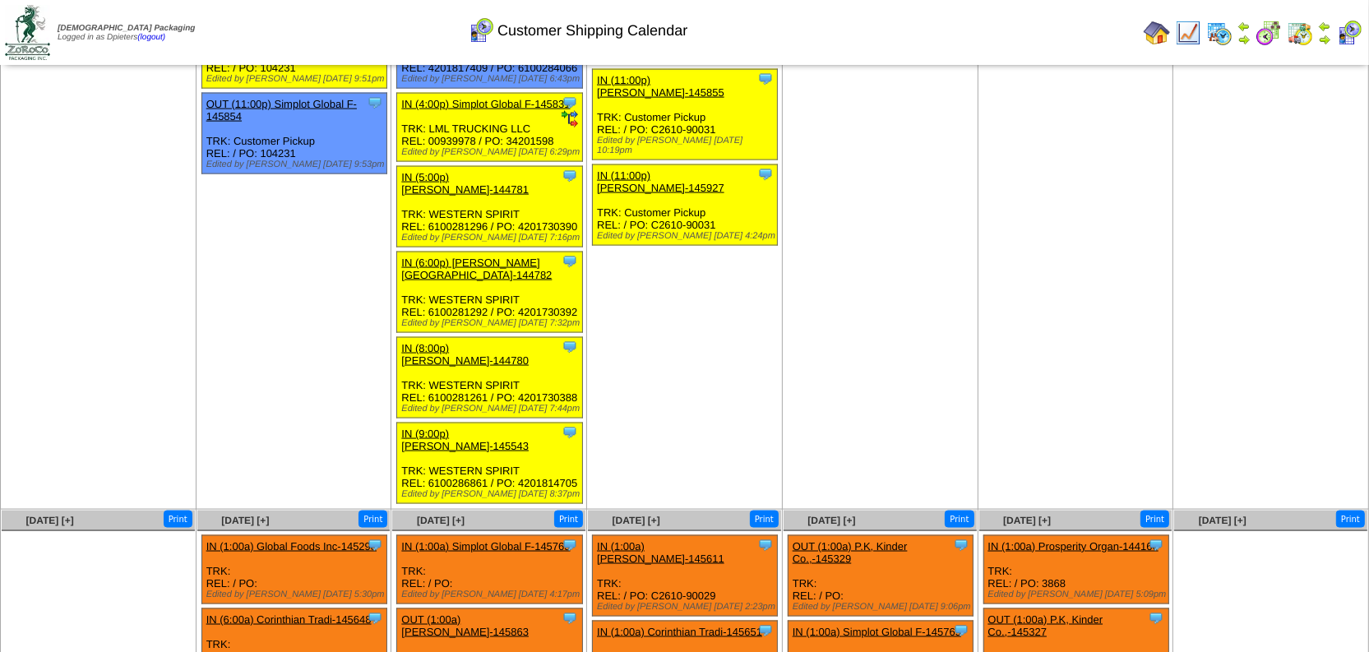
click at [40, 531] on ul at bounding box center [98, 654] width 193 height 247
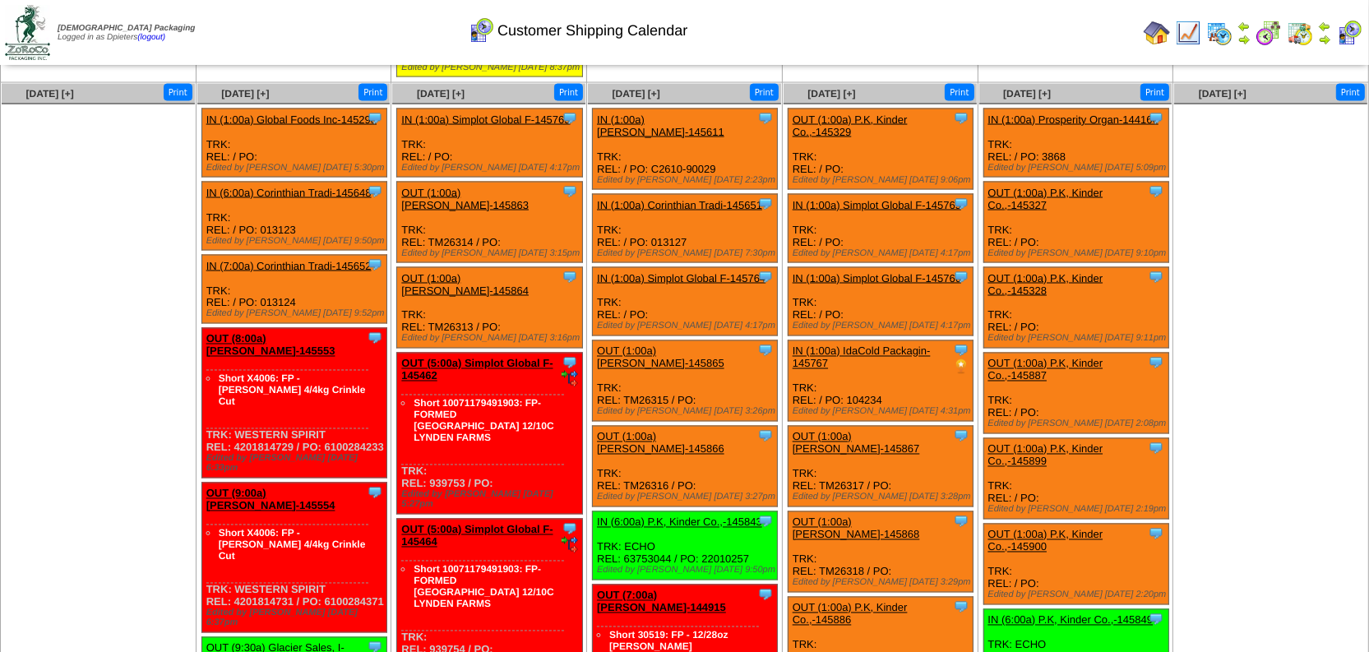
scroll to position [2990, 0]
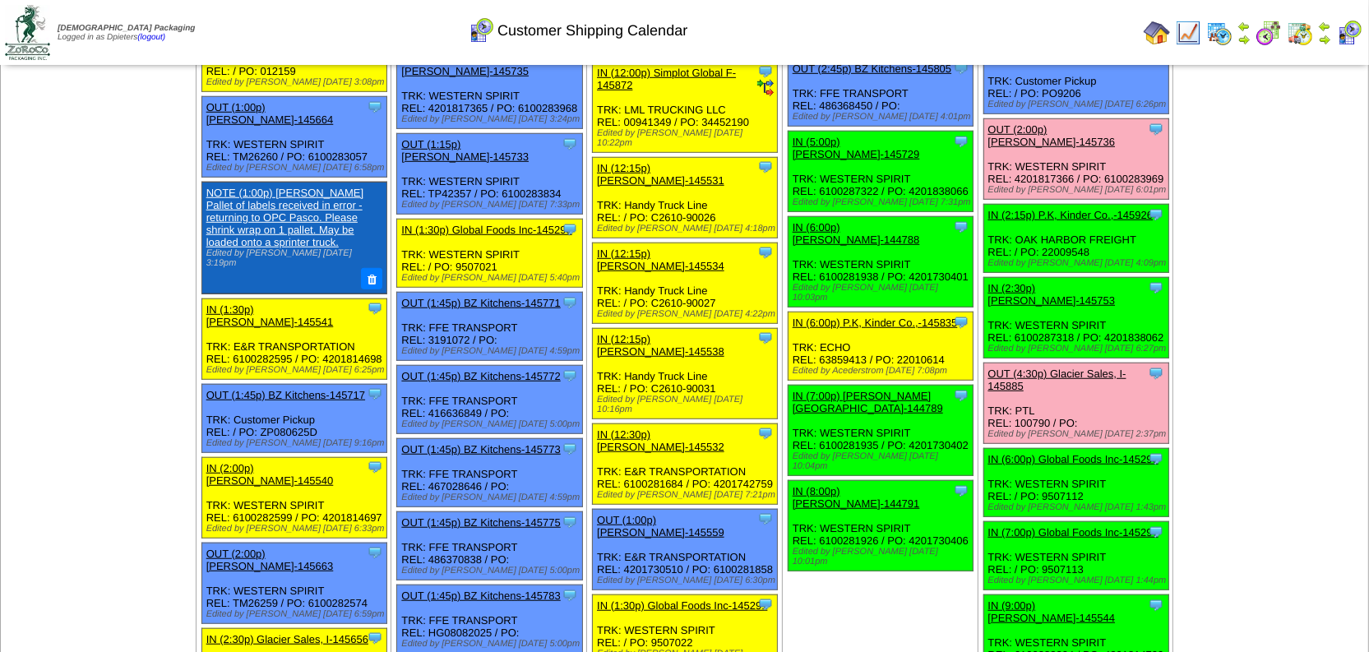
scroll to position [1196, 0]
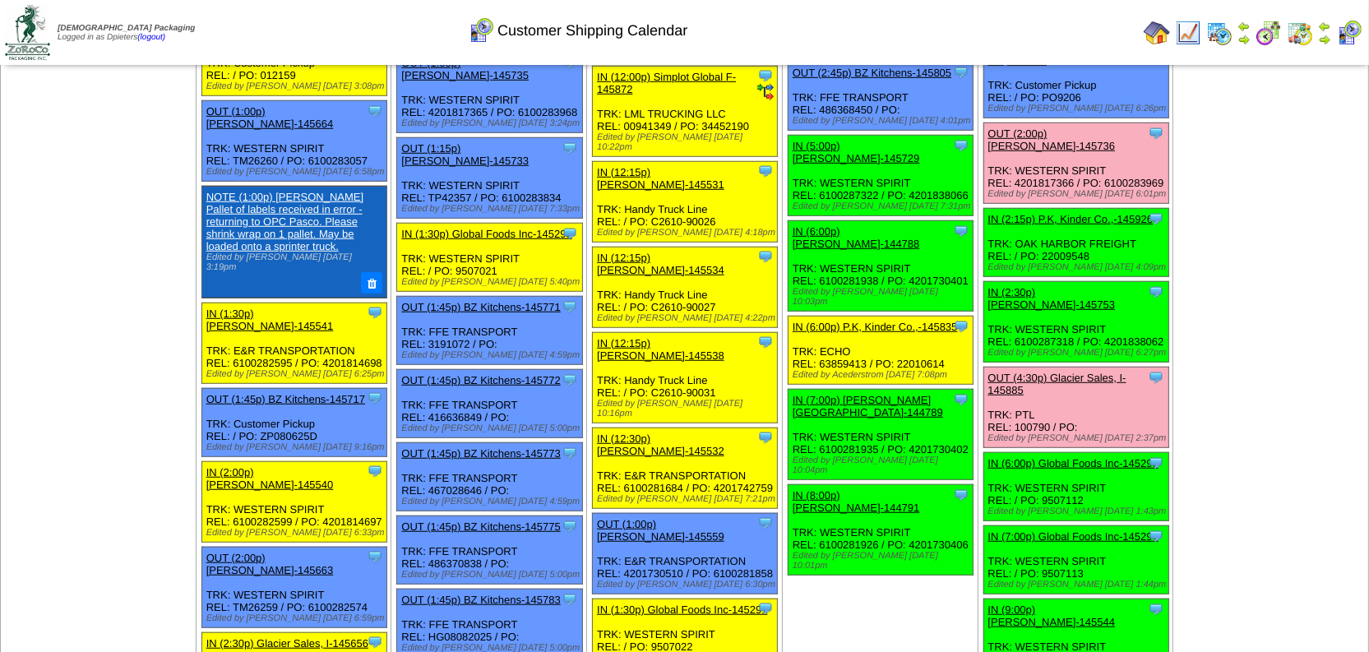
drag, startPoint x: 480, startPoint y: 580, endPoint x: 429, endPoint y: 581, distance: 51.8
copy div "456994925"
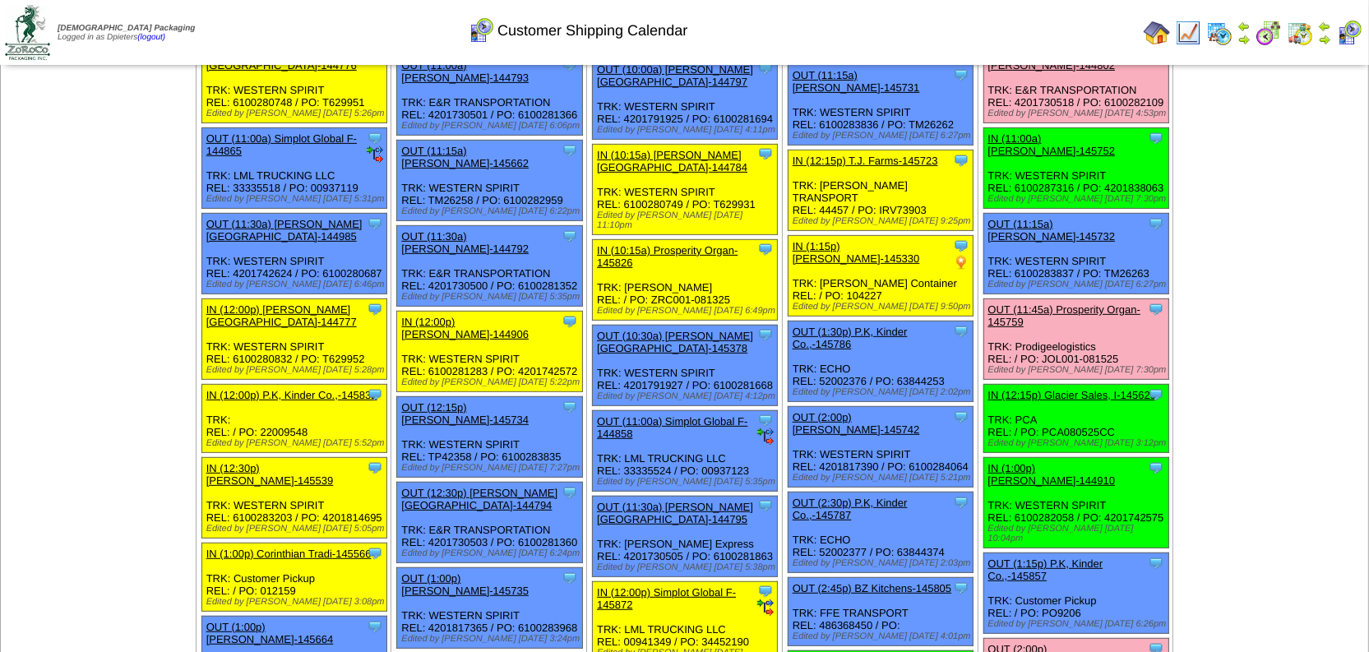
scroll to position [673, 0]
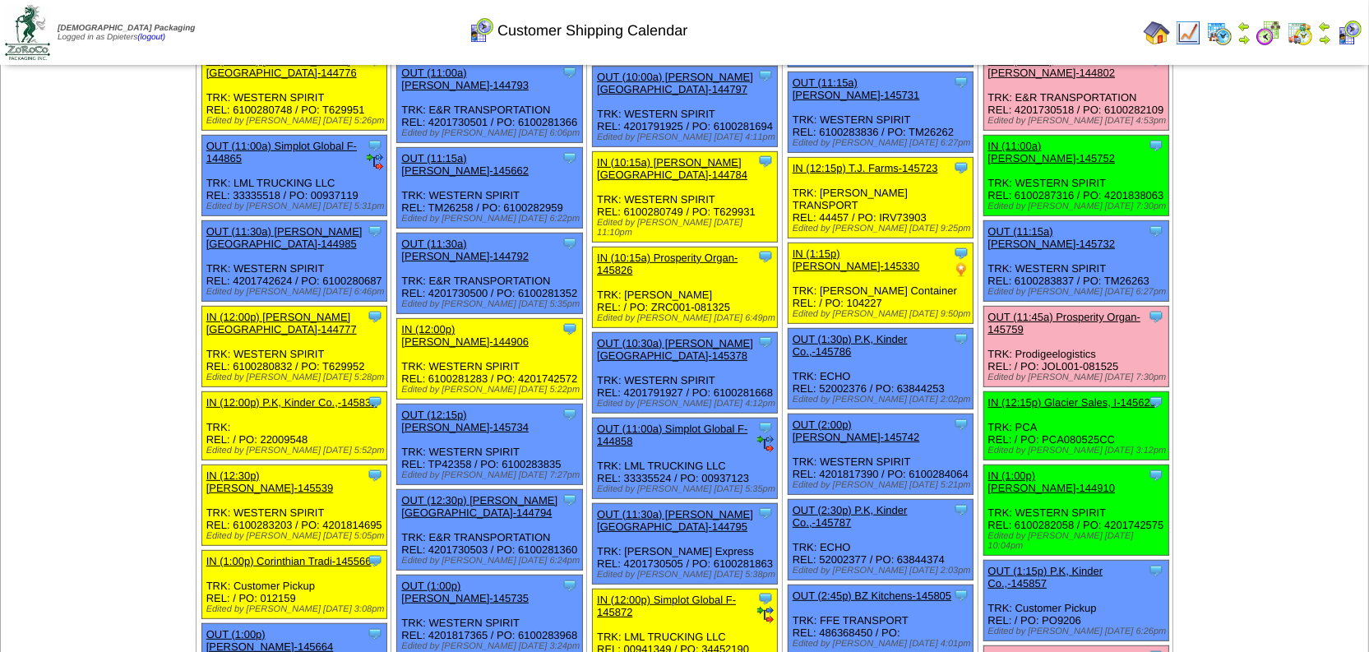
click at [845, 586] on div "Clone Item OUT (2:45p) BZ Kitchens-145805 BZ Kitchens ScheduleID: 145805 90 CS:…" at bounding box center [880, 620] width 185 height 68
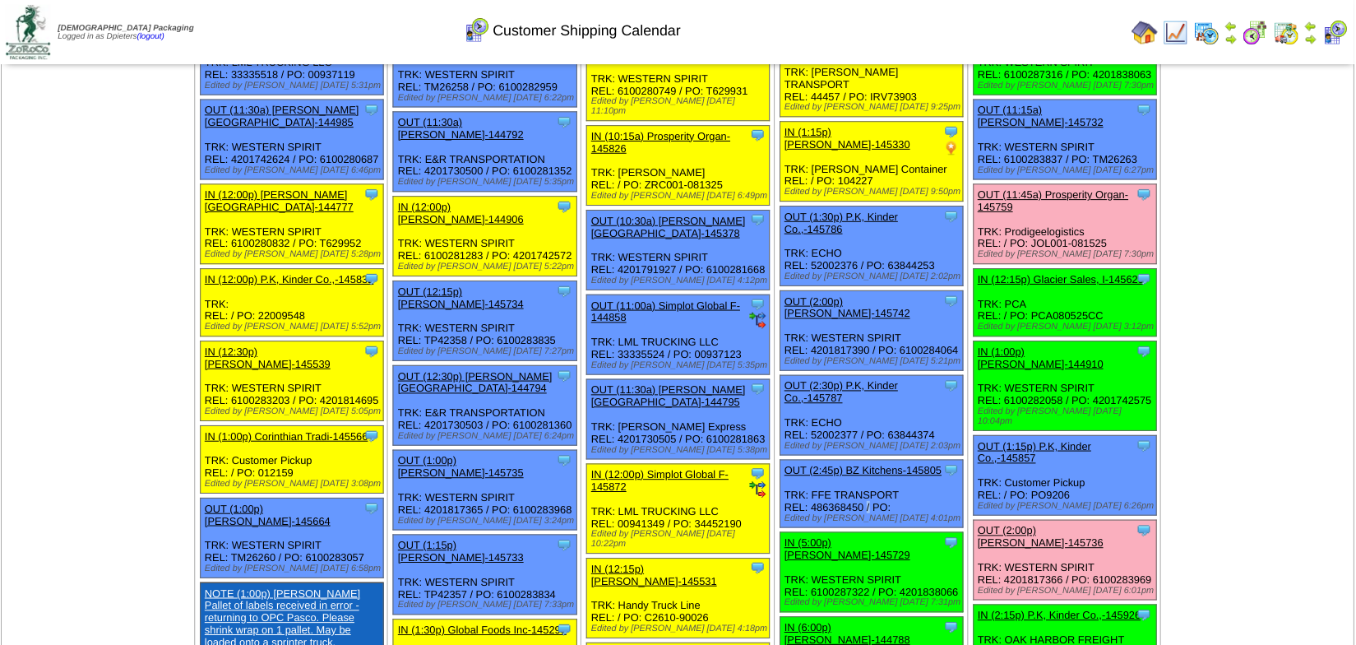
scroll to position [748, 0]
